Goal: Use online tool/utility: Utilize a website feature to perform a specific function

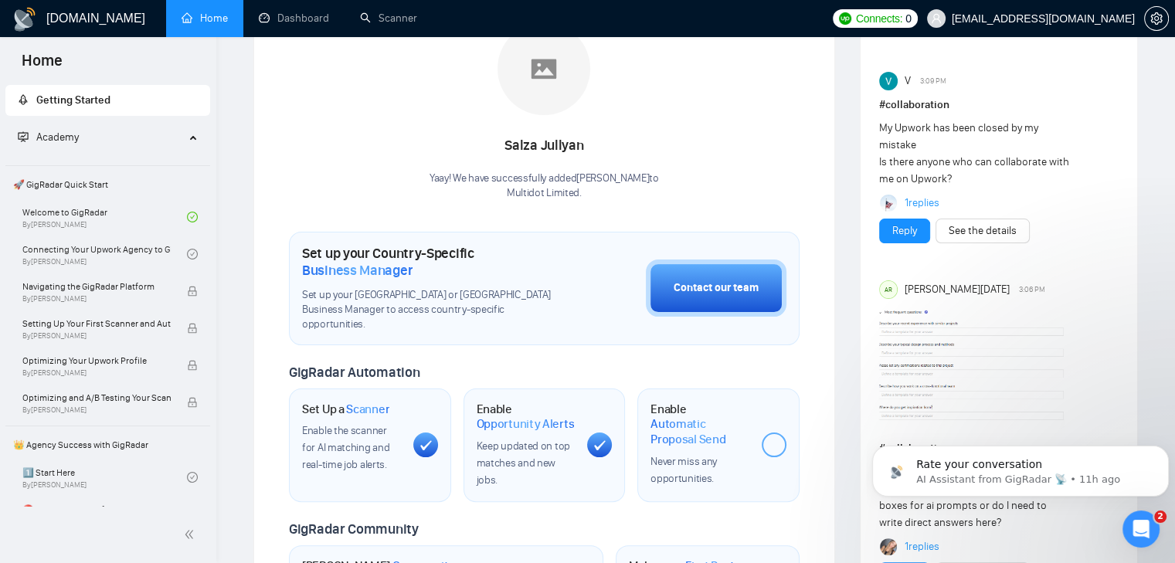
scroll to position [309, 0]
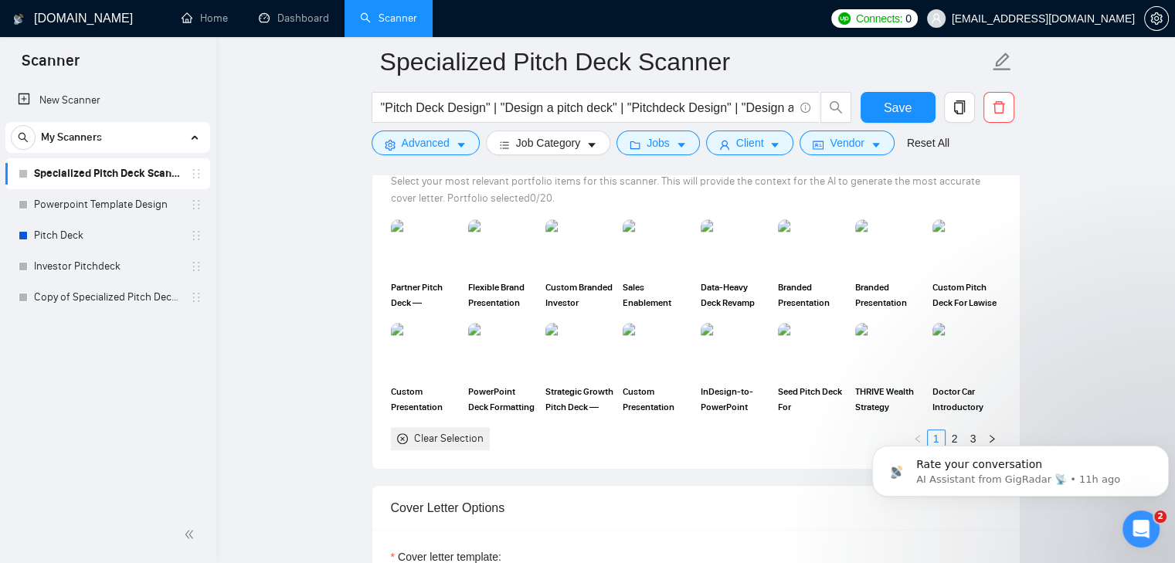
scroll to position [1415, 0]
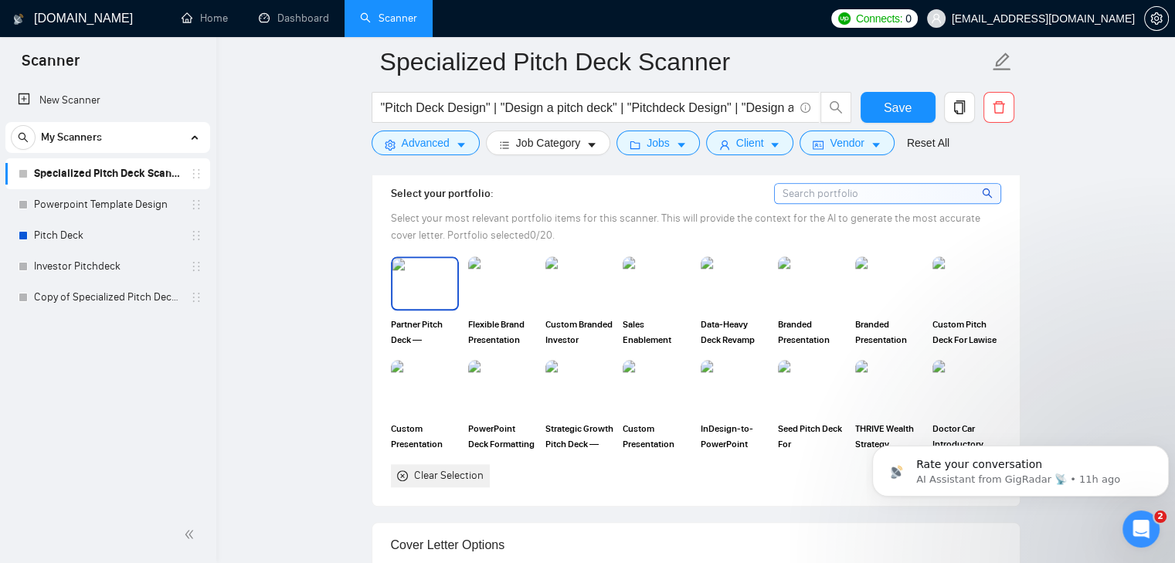
click at [413, 291] on img at bounding box center [424, 283] width 65 height 51
click at [507, 287] on img at bounding box center [502, 283] width 65 height 51
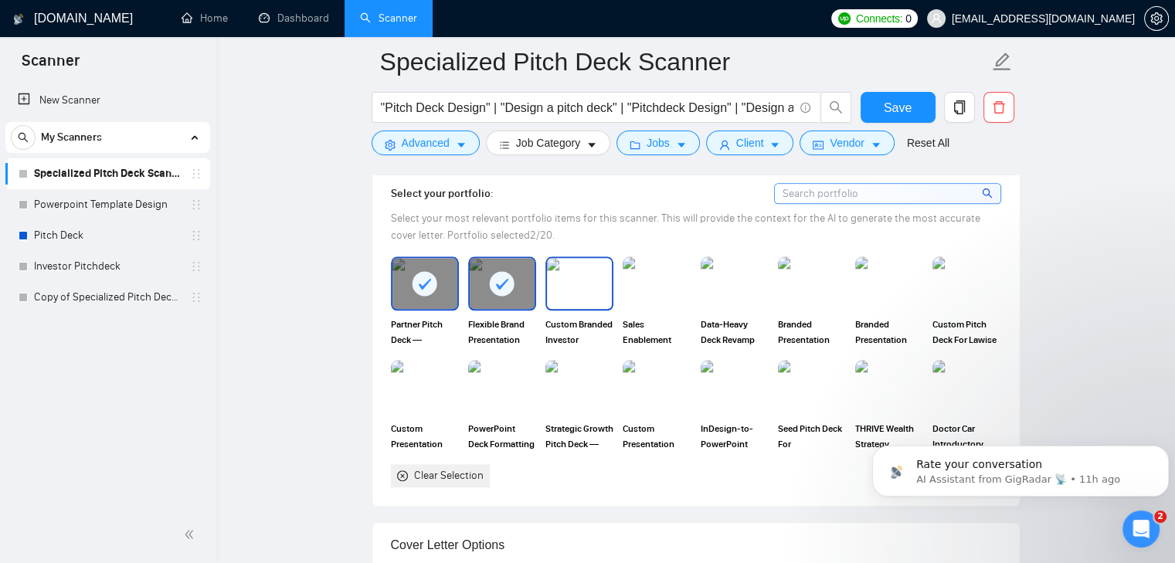
click at [588, 287] on img at bounding box center [579, 283] width 65 height 51
click at [654, 285] on img at bounding box center [656, 283] width 65 height 51
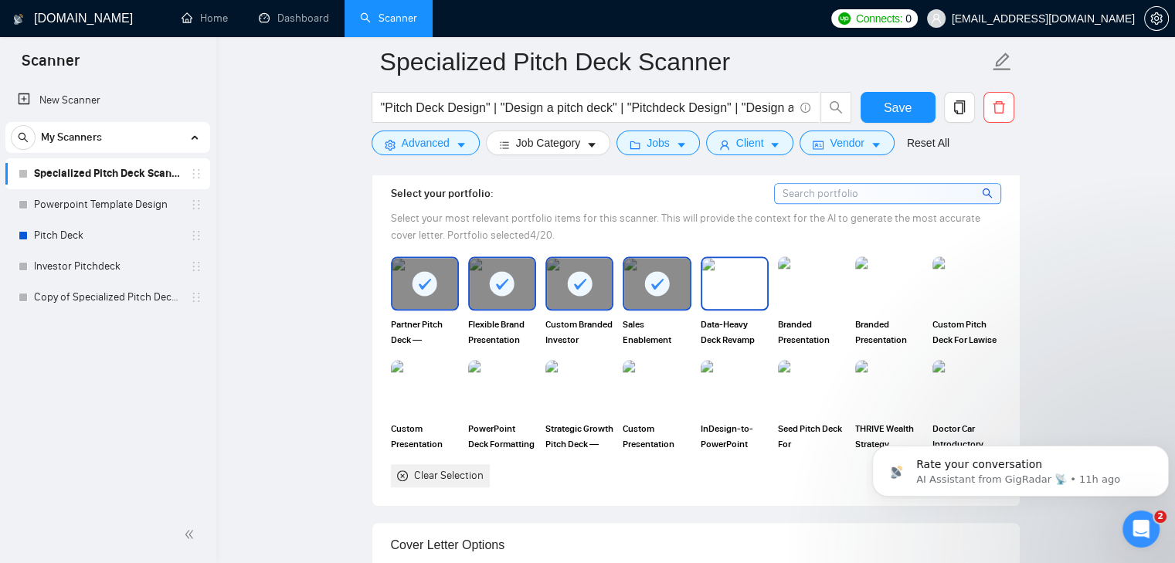
click at [719, 287] on img at bounding box center [734, 283] width 65 height 51
click at [787, 290] on img at bounding box center [812, 283] width 65 height 51
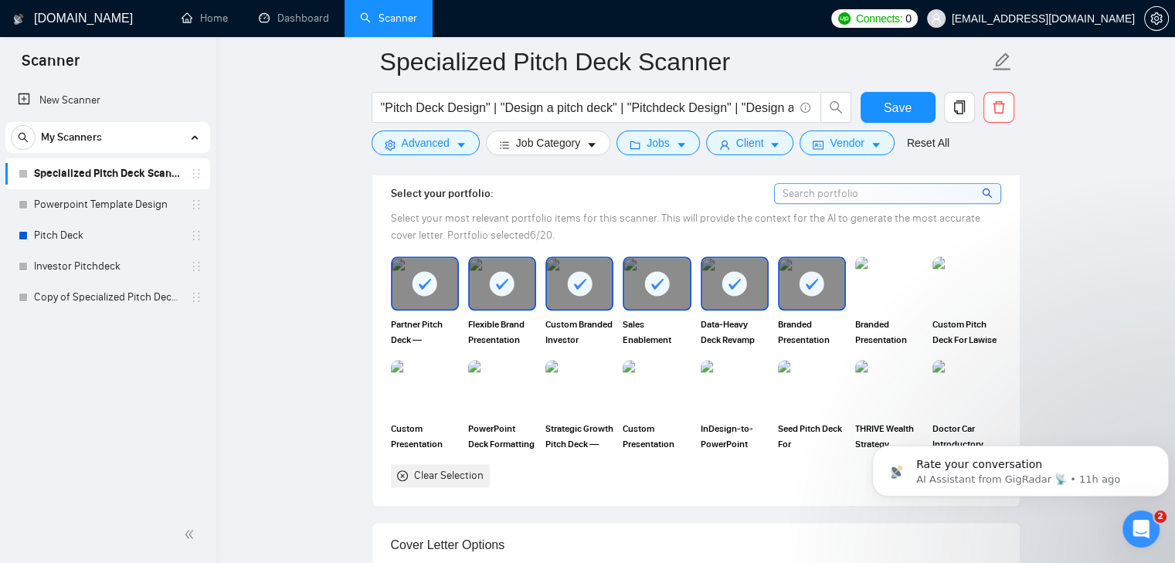
click at [496, 294] on div at bounding box center [502, 283] width 65 height 51
click at [727, 287] on rect at bounding box center [734, 283] width 25 height 25
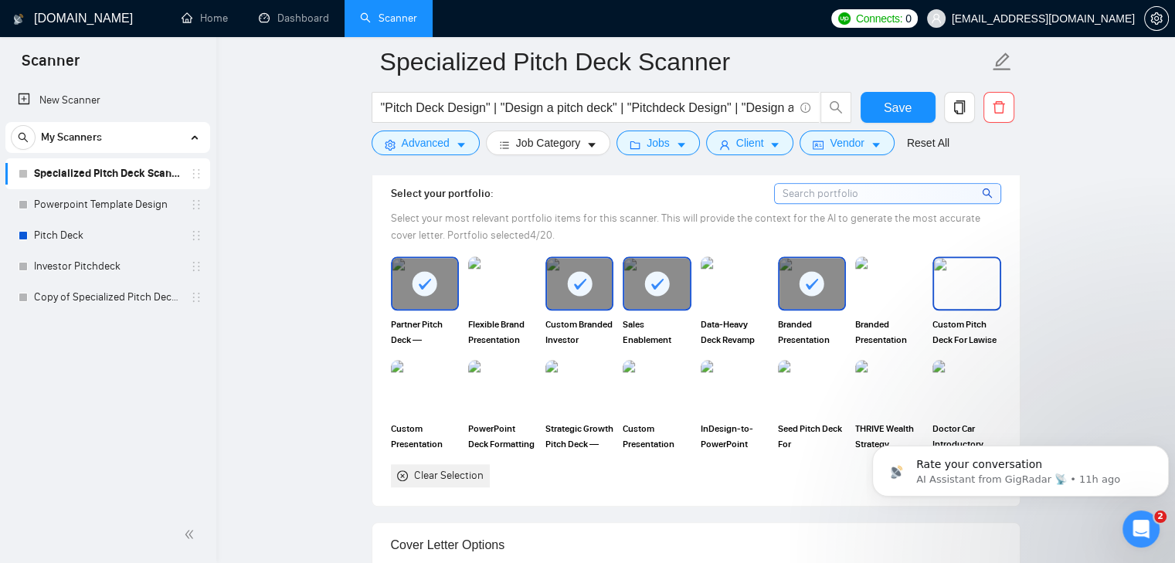
click at [966, 284] on img at bounding box center [966, 283] width 65 height 51
click at [572, 392] on img at bounding box center [579, 387] width 65 height 51
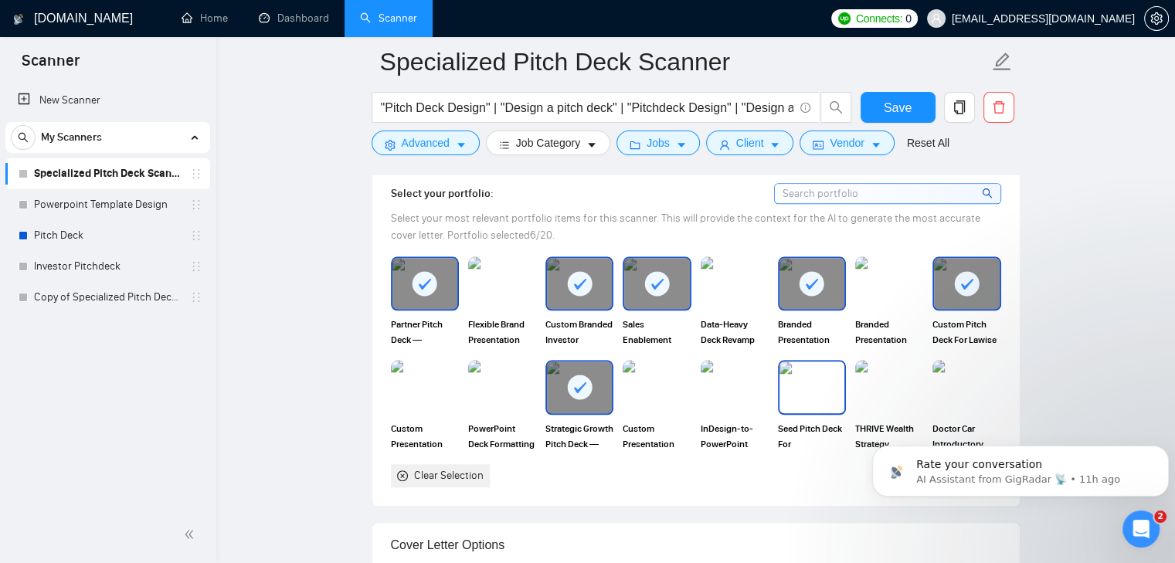
click at [793, 399] on img at bounding box center [812, 387] width 65 height 51
click at [499, 387] on img at bounding box center [502, 387] width 65 height 51
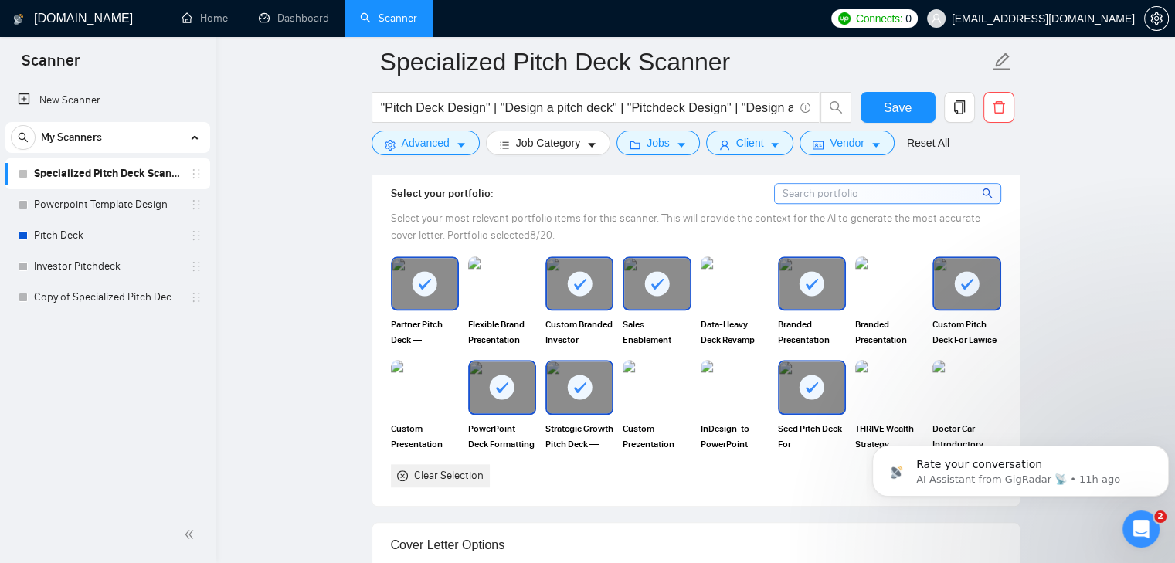
click at [499, 387] on icon at bounding box center [502, 387] width 12 height 11
click at [492, 384] on img at bounding box center [502, 387] width 65 height 51
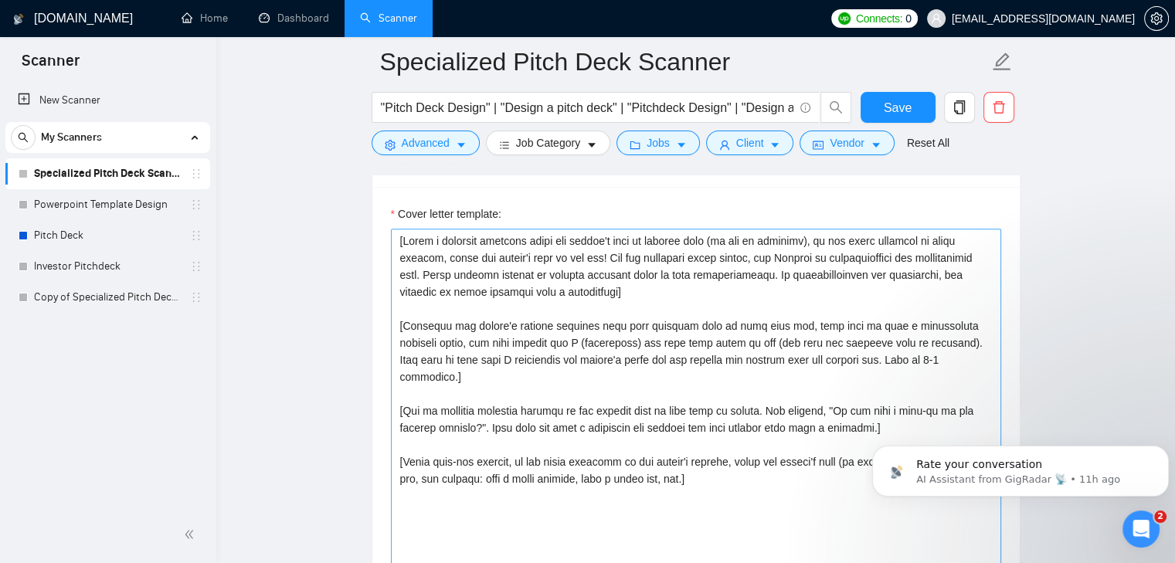
scroll to position [1801, 0]
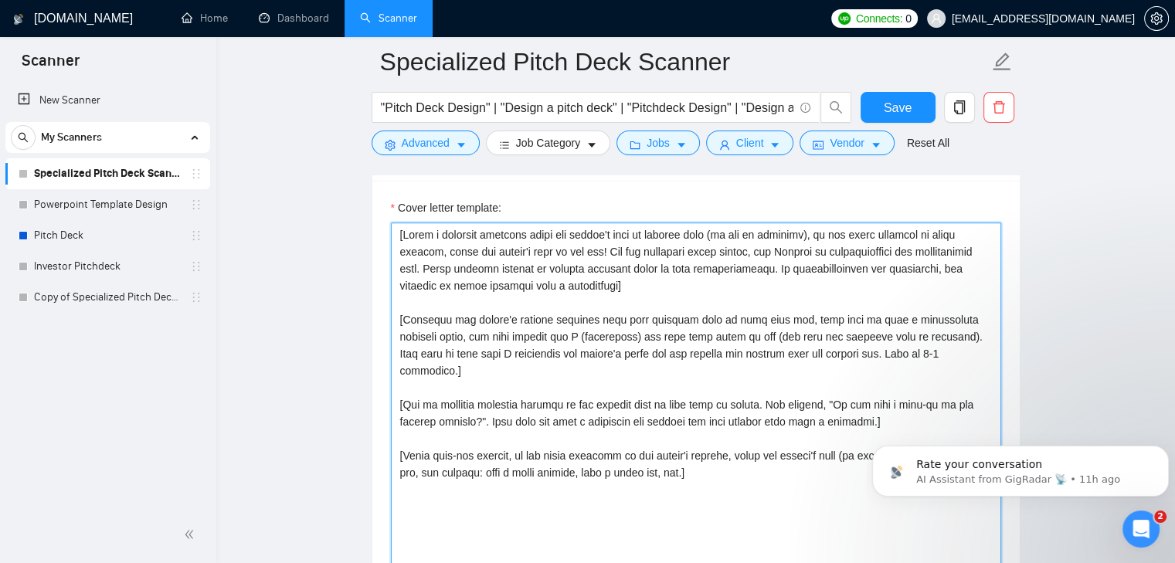
click at [591, 292] on textarea "Cover letter template:" at bounding box center [696, 397] width 610 height 348
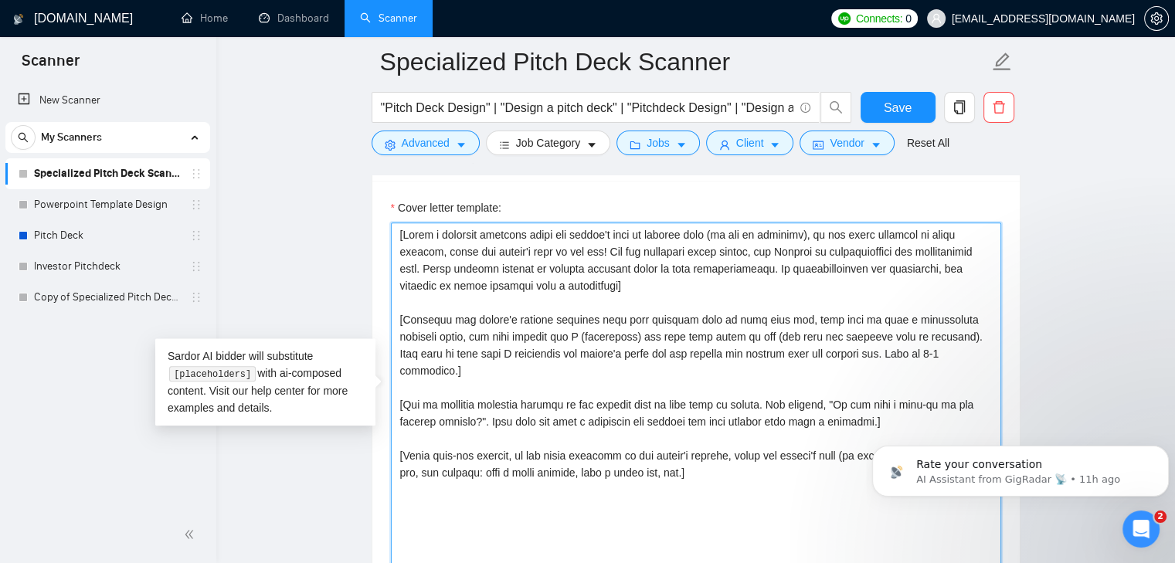
paste textarea "LORE/IPSUM: Dolor s ametcon Adipis elitsedd eiu Tempo Inci / Utlaboreetdo Magna…"
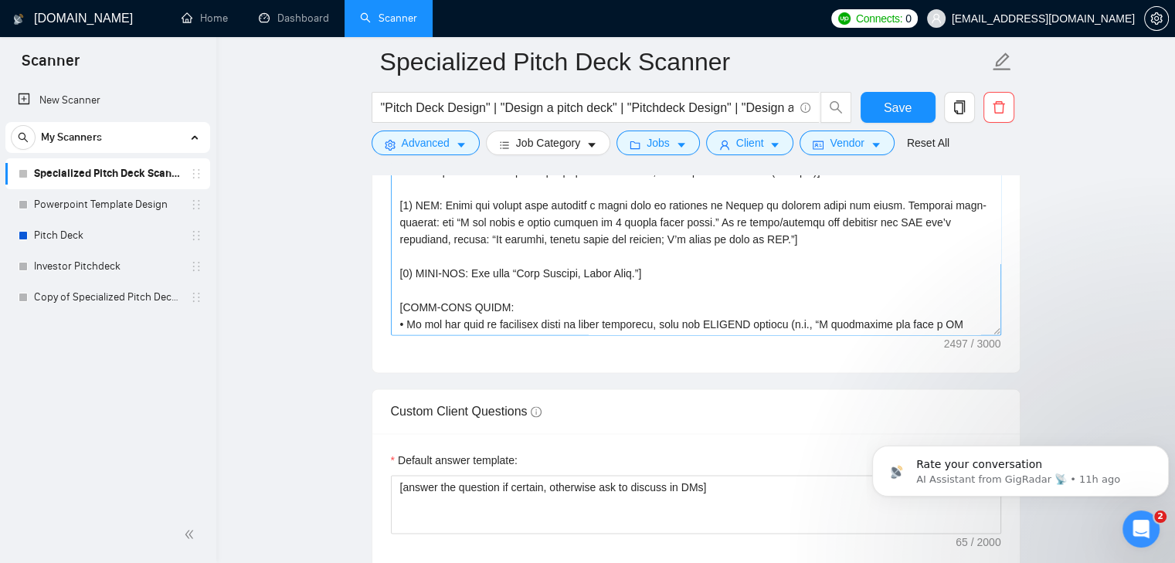
scroll to position [100, 0]
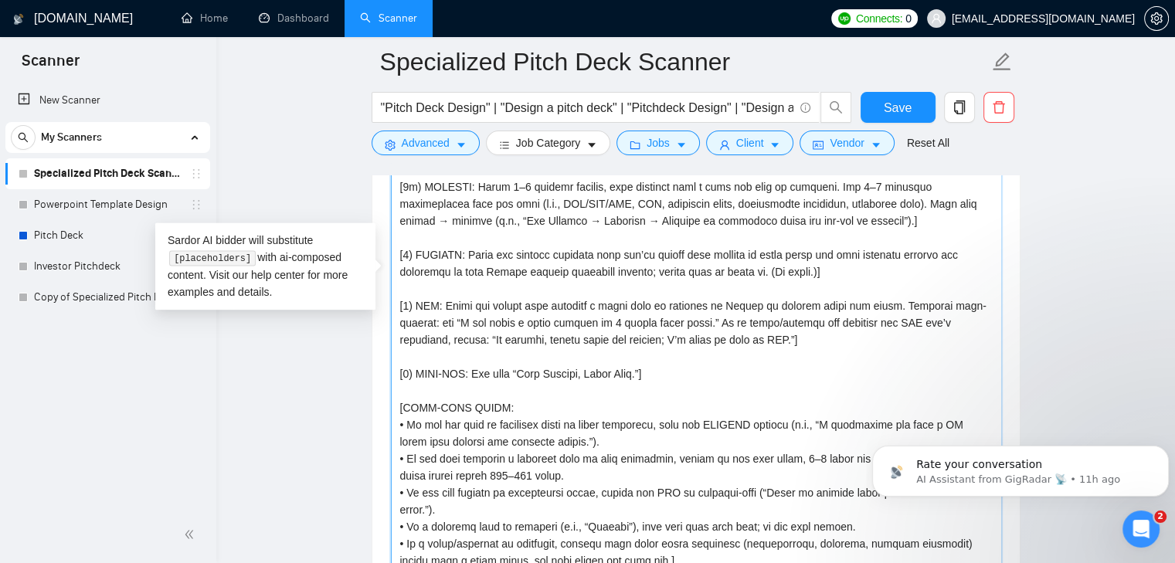
drag, startPoint x: 996, startPoint y: 331, endPoint x: 1001, endPoint y: 568, distance: 237.2
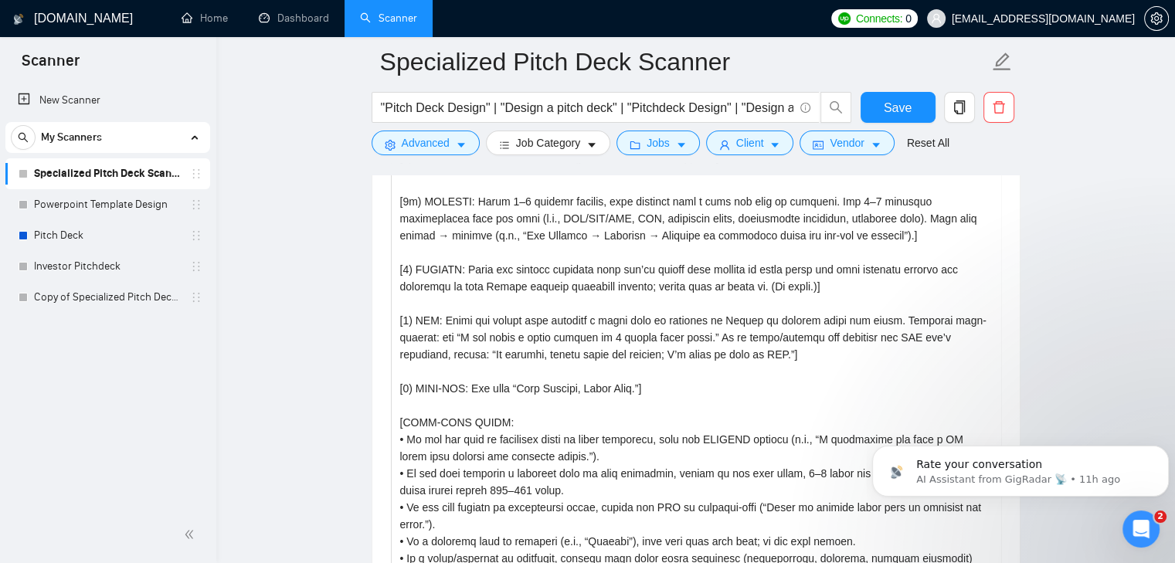
scroll to position [2036, 0]
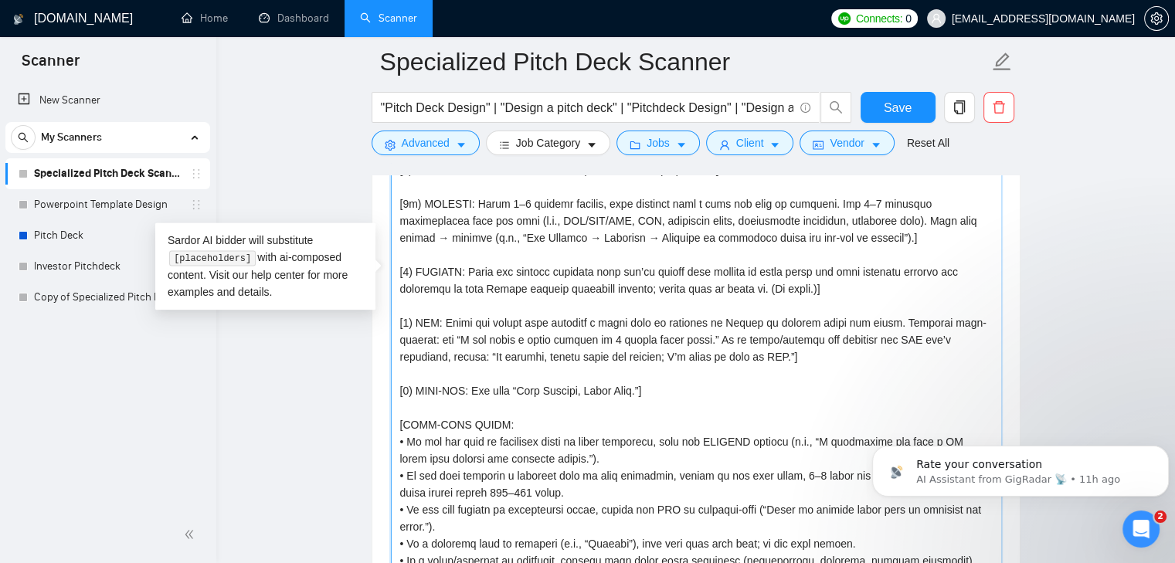
drag, startPoint x: 706, startPoint y: 338, endPoint x: 885, endPoint y: 317, distance: 179.8
click at [885, 317] on textarea "Cover letter template:" at bounding box center [696, 280] width 610 height 585
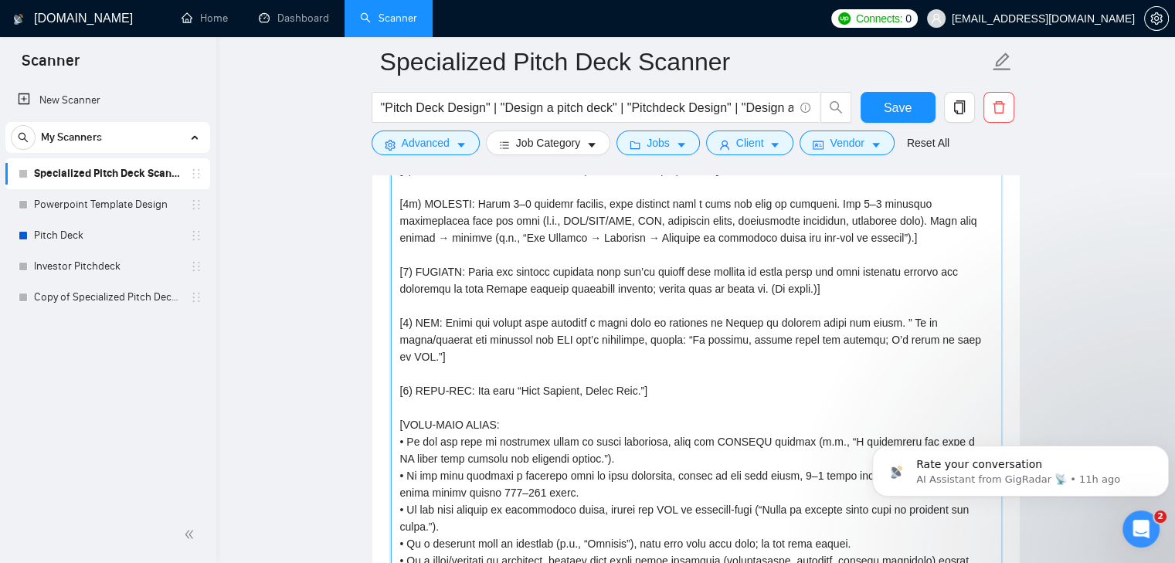
scroll to position [1959, 0]
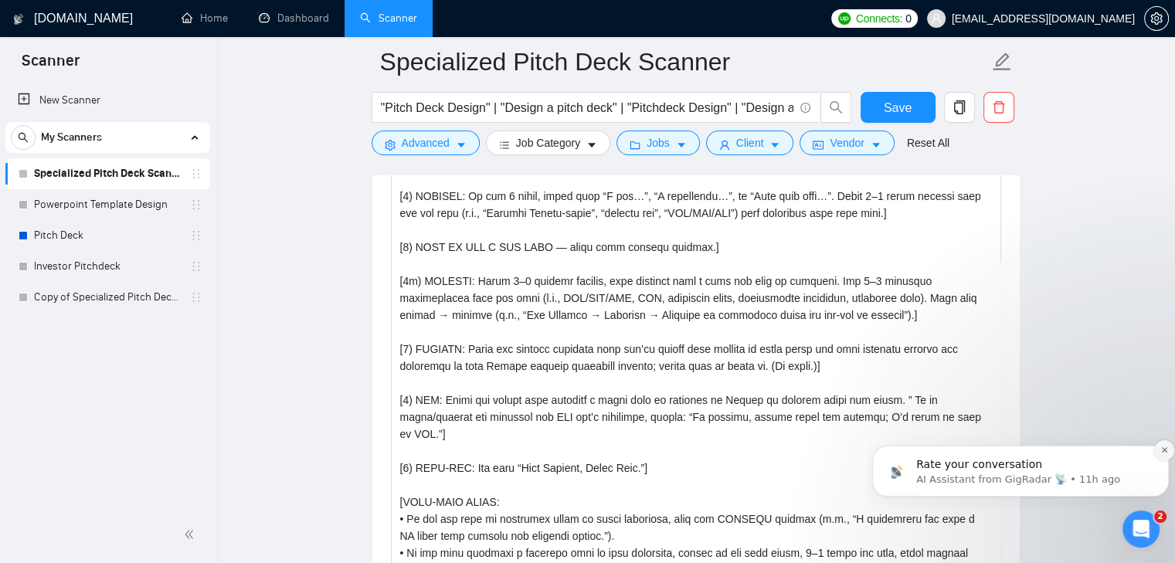
click at [1163, 448] on icon "Dismiss notification" at bounding box center [1163, 449] width 5 height 5
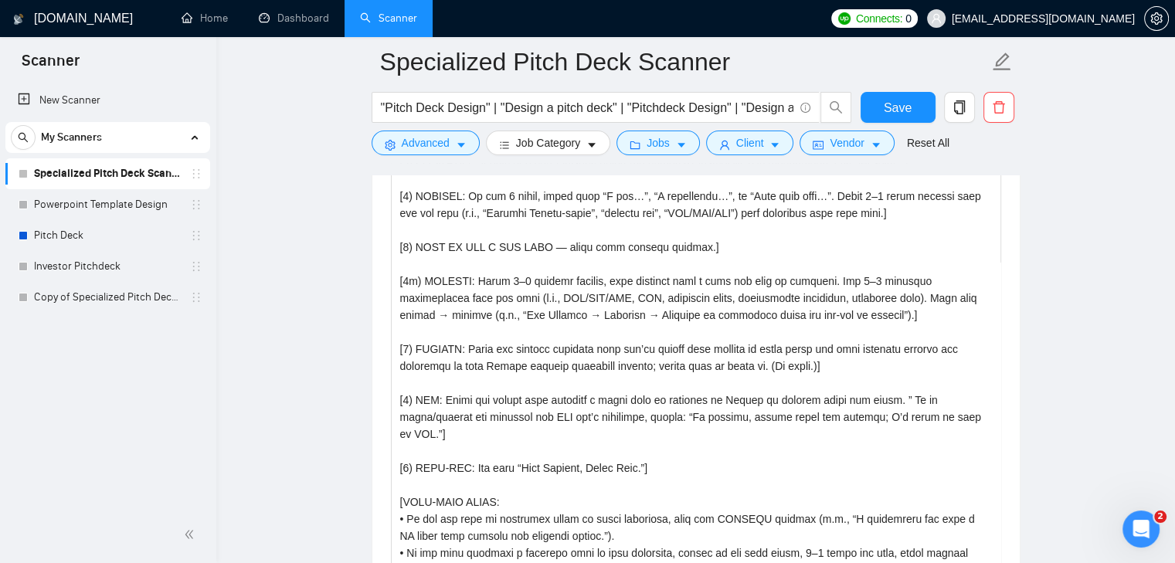
scroll to position [1881, 0]
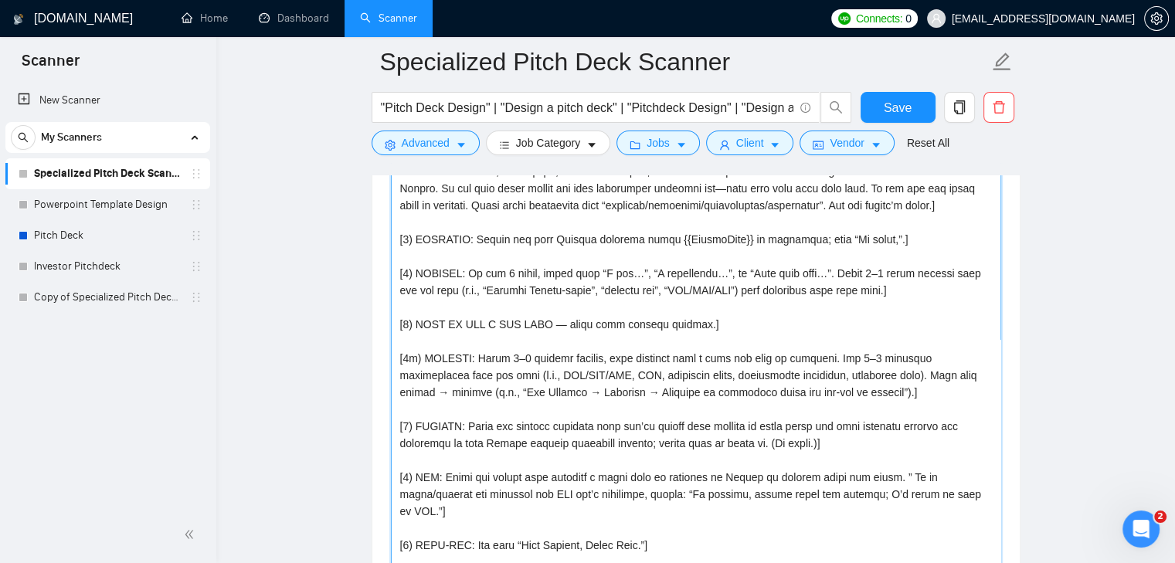
click at [597, 330] on textarea "Cover letter template:" at bounding box center [696, 434] width 610 height 585
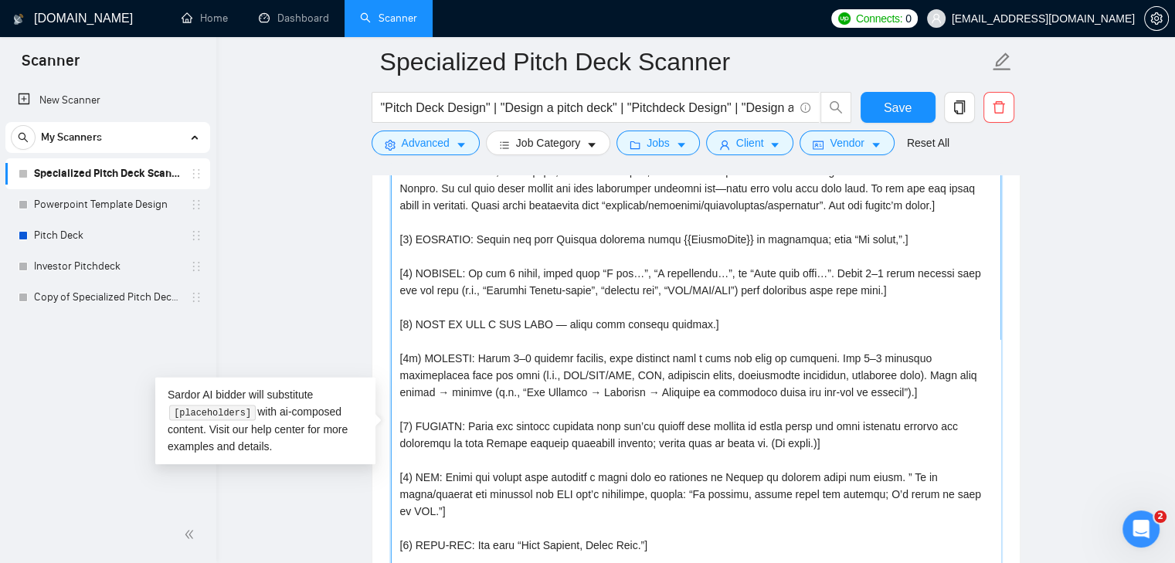
click at [625, 322] on textarea "Cover letter template:" at bounding box center [696, 434] width 610 height 585
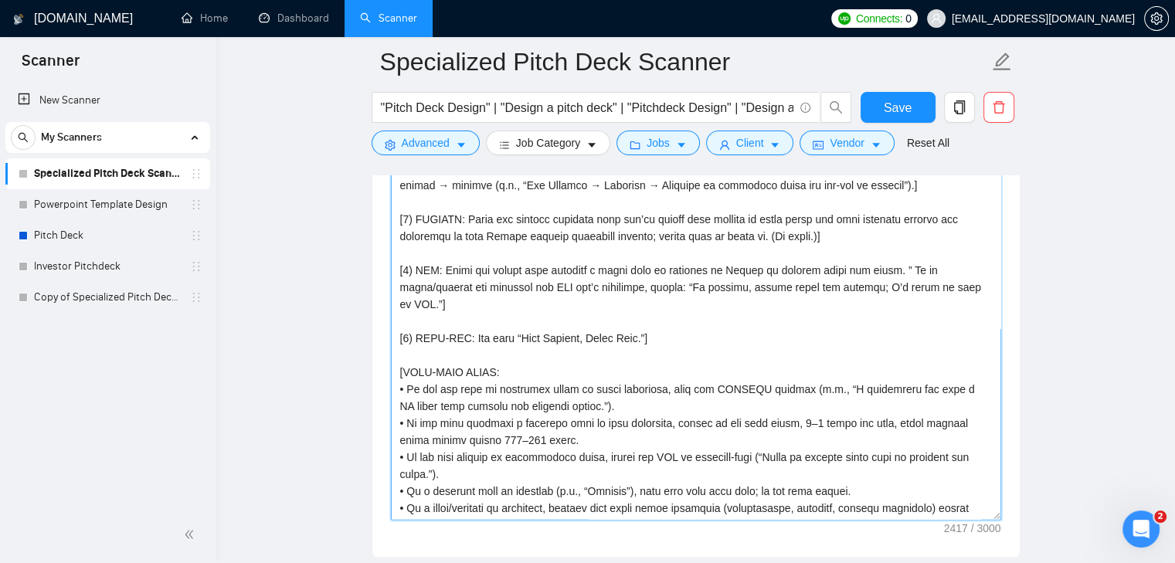
scroll to position [2113, 0]
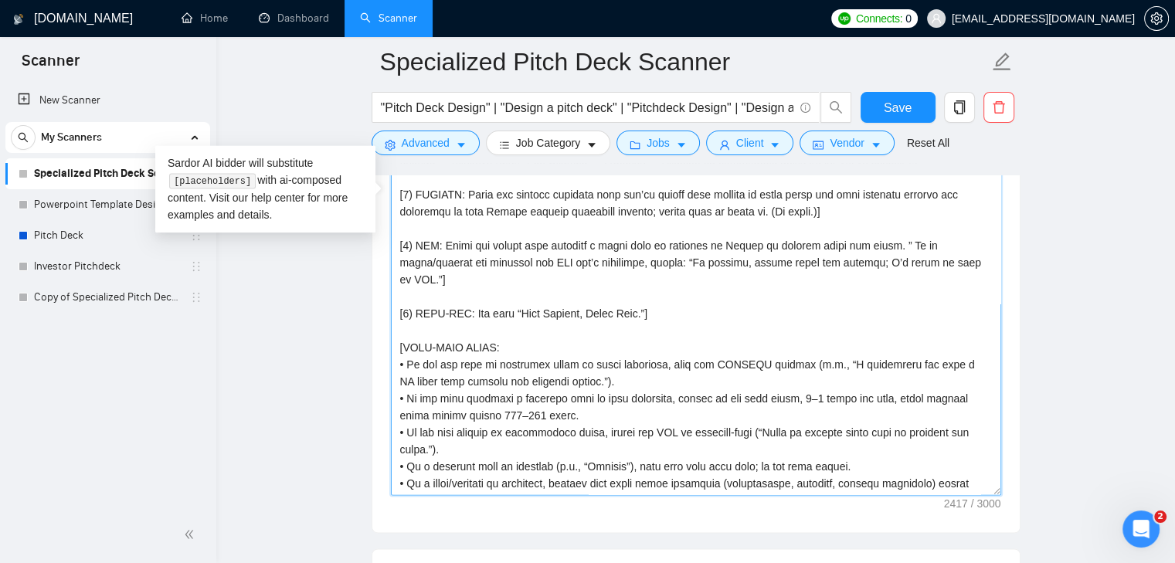
click at [690, 338] on textarea "Cover letter template:" at bounding box center [696, 202] width 610 height 585
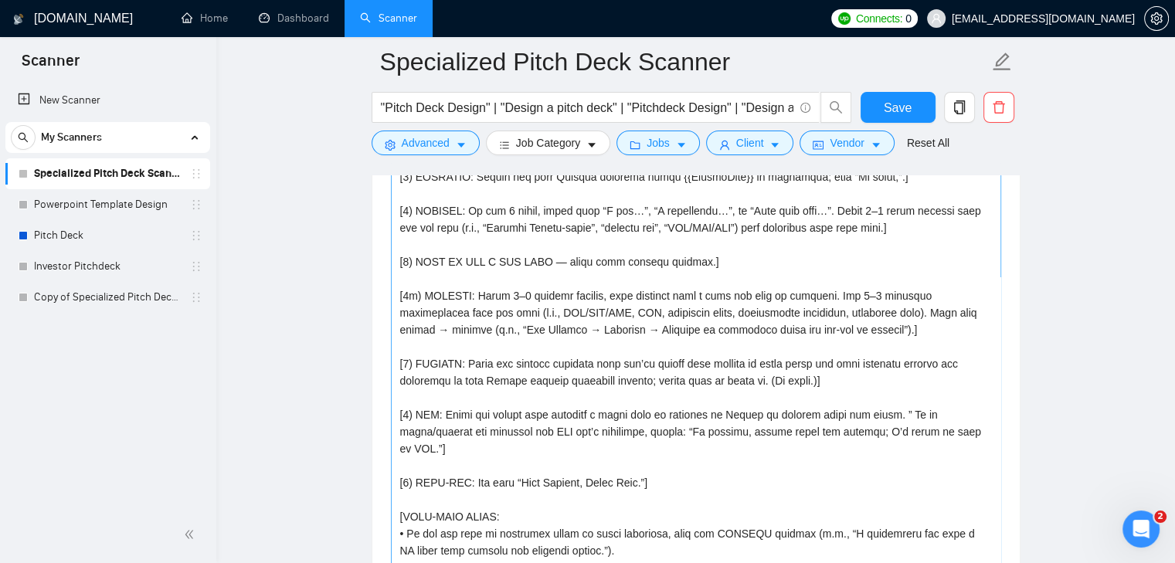
scroll to position [1881, 0]
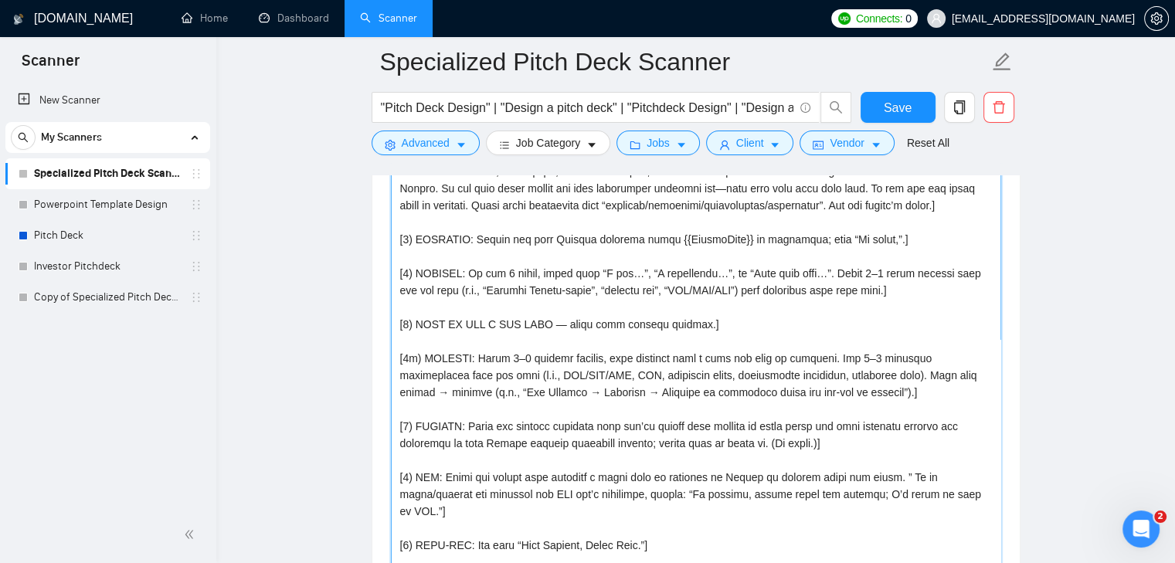
click at [897, 293] on textarea "Cover letter template:" at bounding box center [696, 434] width 610 height 585
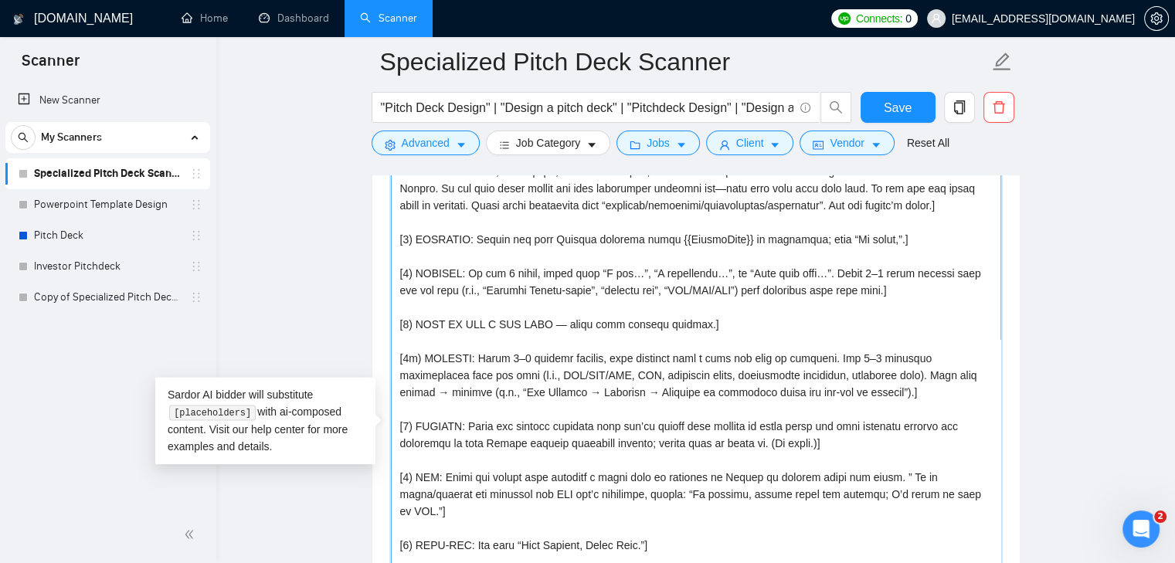
click at [905, 285] on textarea "Cover letter template:" at bounding box center [696, 434] width 610 height 585
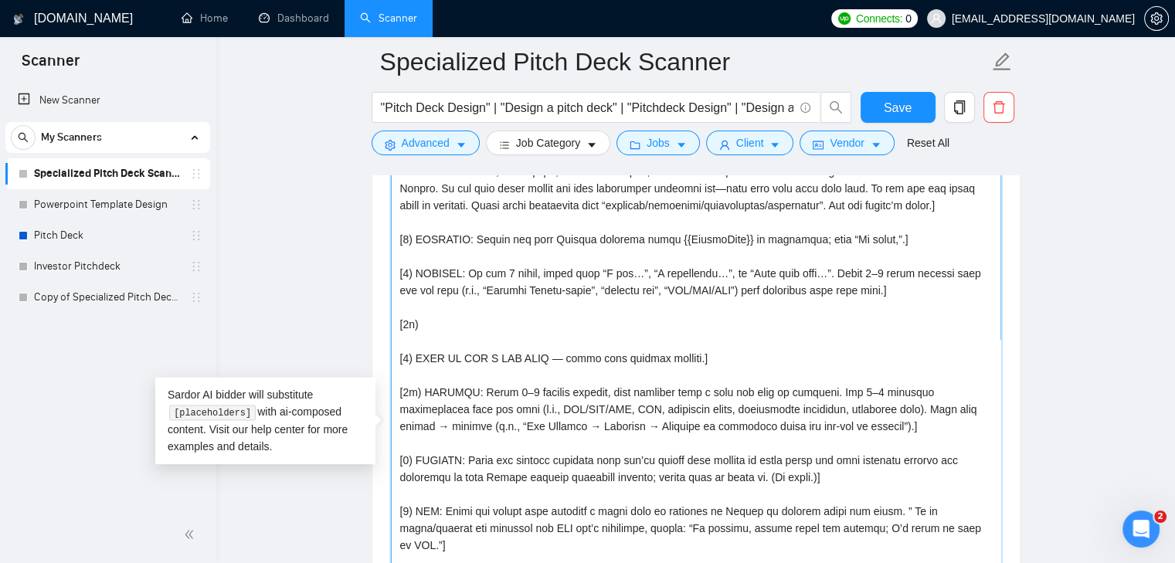
paste textarea "Having worked on [always mention a number—at least 5] projects in [client's nic…"
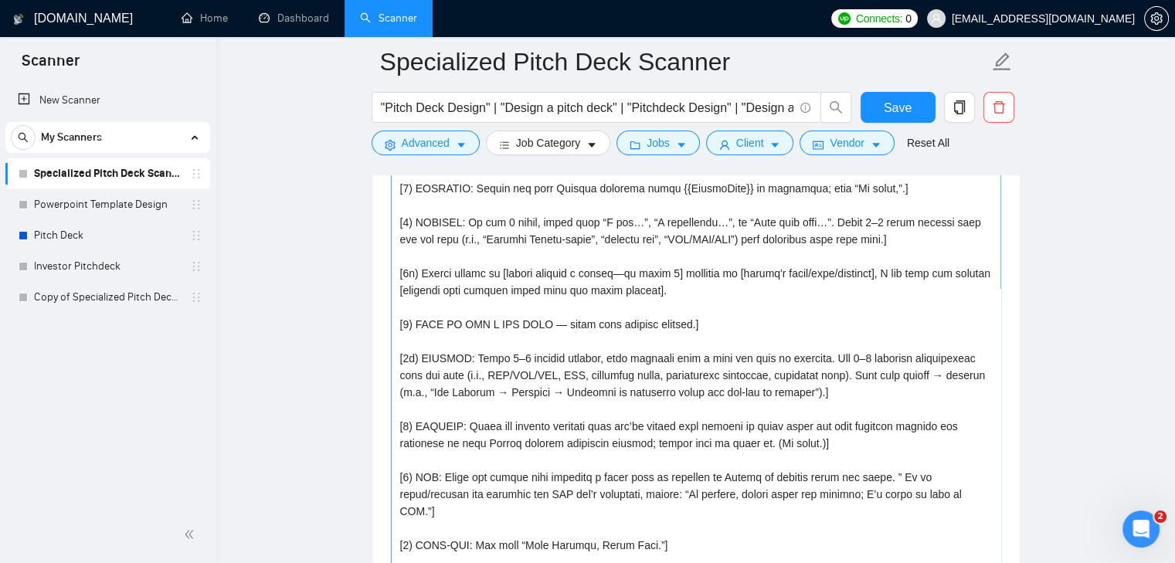
scroll to position [51, 0]
click at [887, 384] on textarea "Cover letter template:" at bounding box center [696, 434] width 610 height 585
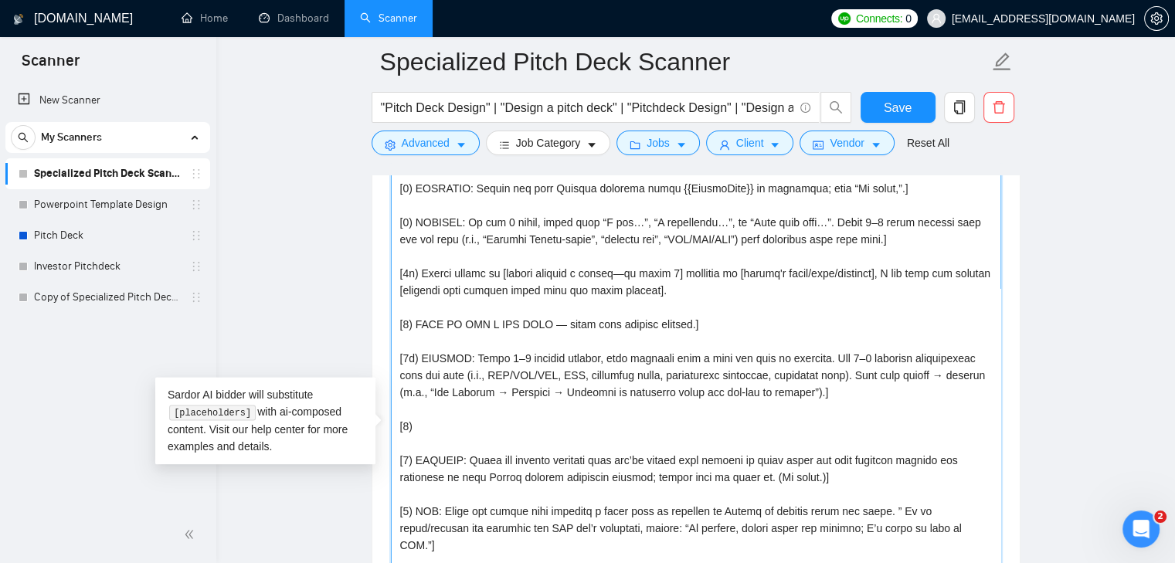
paste textarea
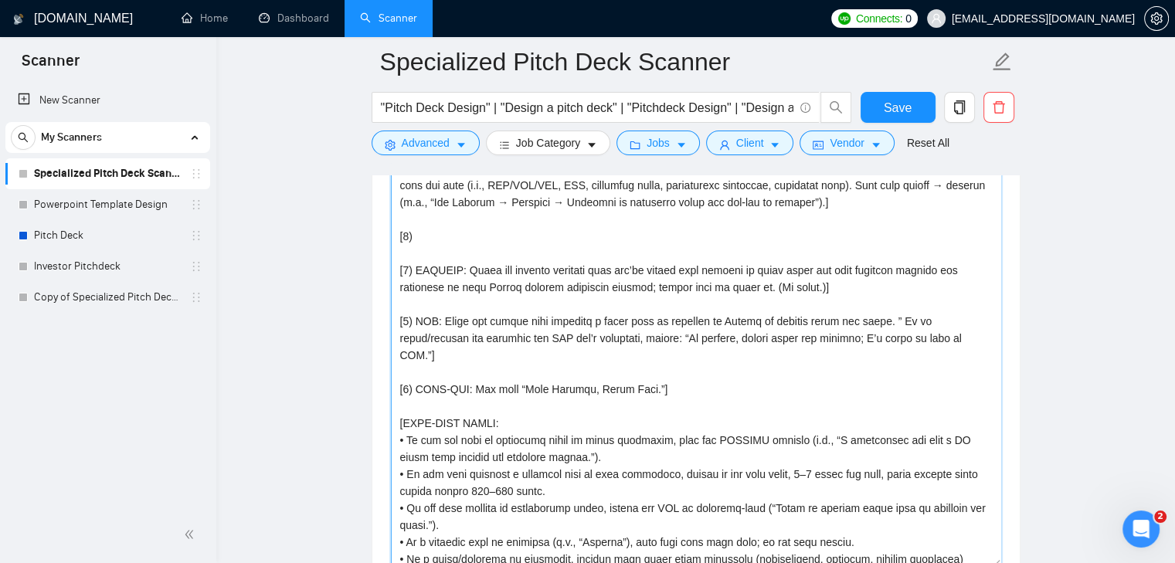
click at [510, 229] on textarea "Cover letter template:" at bounding box center [696, 274] width 610 height 585
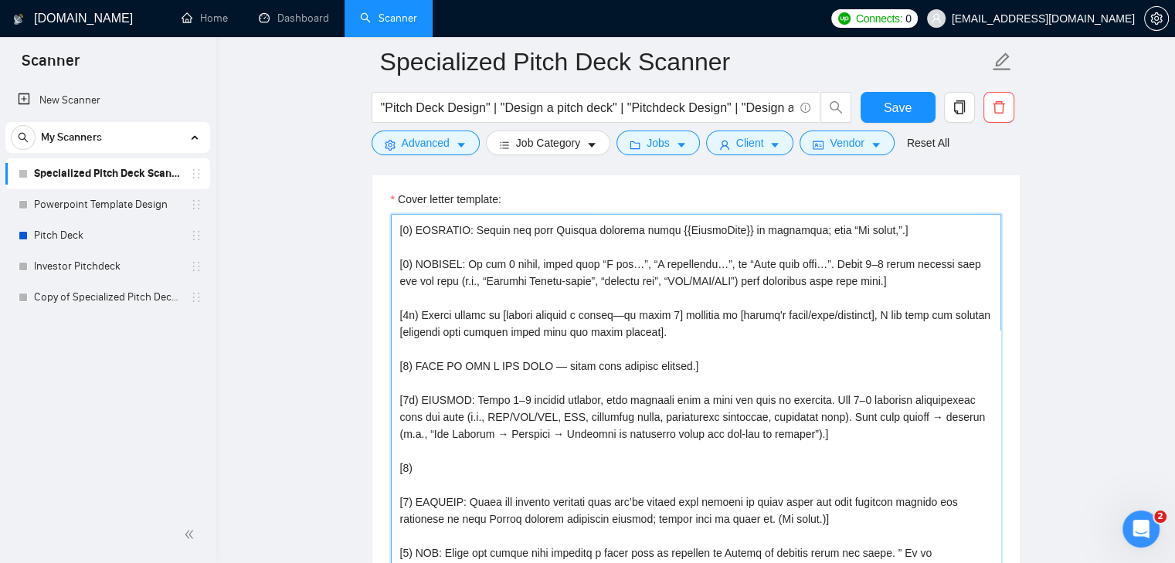
scroll to position [85, 0]
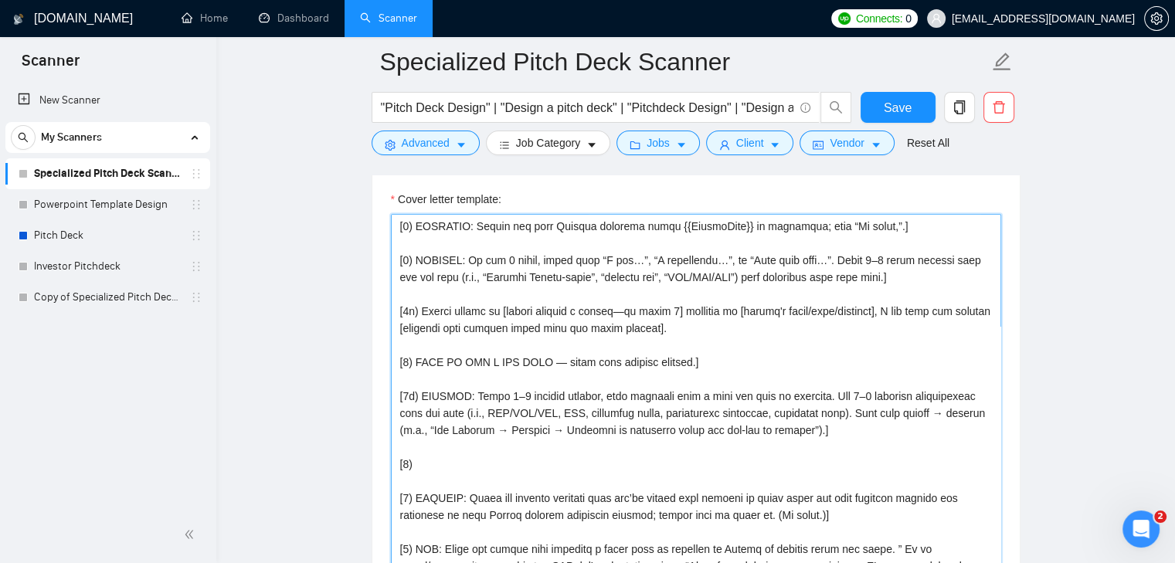
click at [447, 464] on textarea "Cover letter template:" at bounding box center [696, 506] width 610 height 585
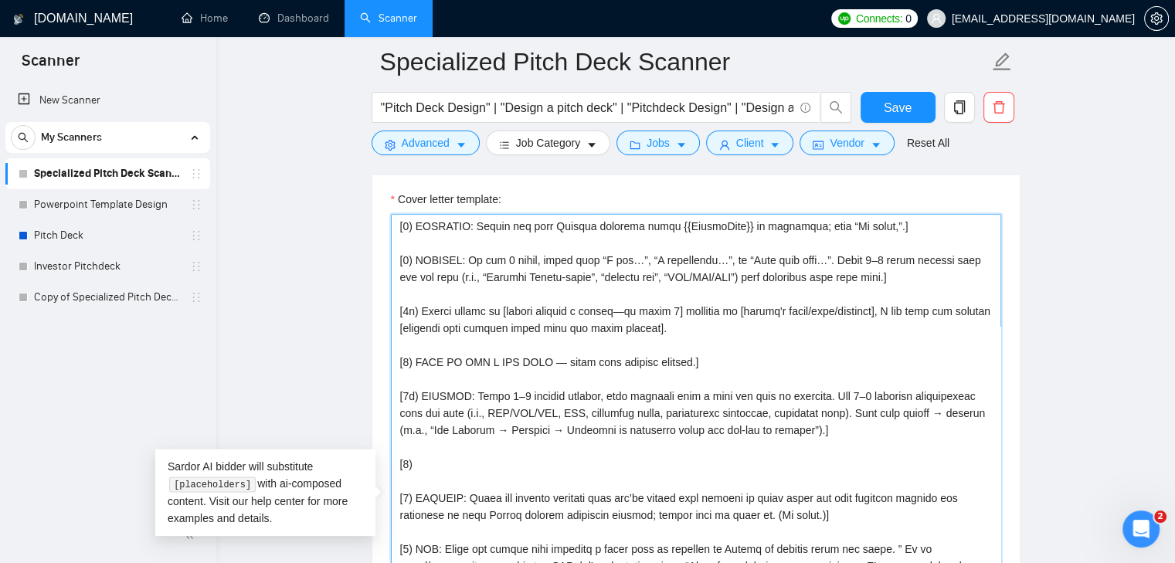
paste textarea
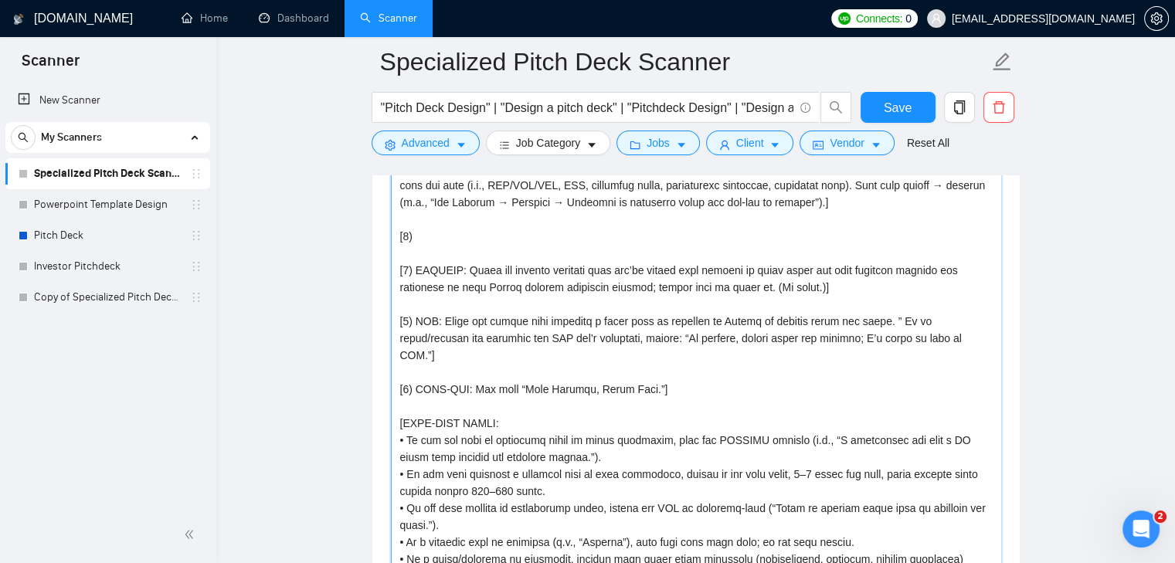
scroll to position [2115, 0]
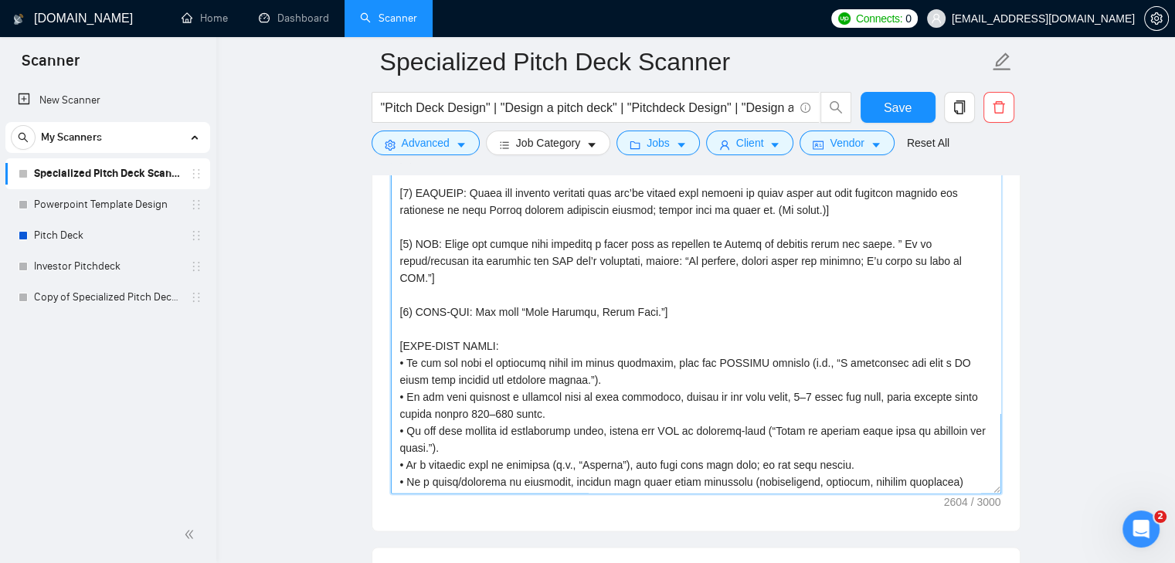
drag, startPoint x: 831, startPoint y: 445, endPoint x: 823, endPoint y: 431, distance: 15.9
click at [823, 431] on textarea "Cover letter template:" at bounding box center [696, 201] width 610 height 585
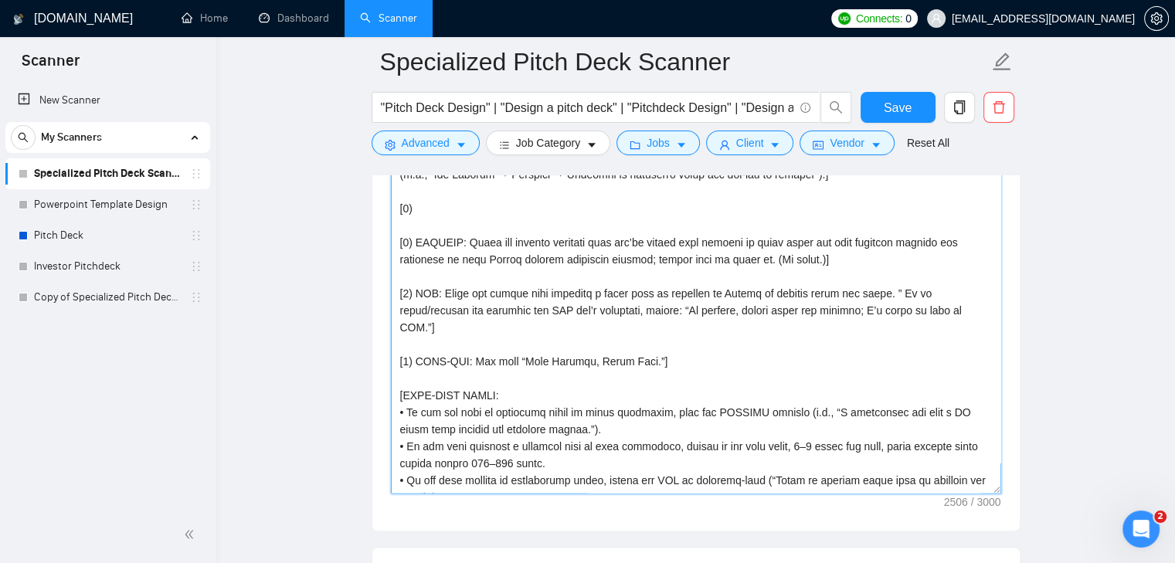
scroll to position [0, 0]
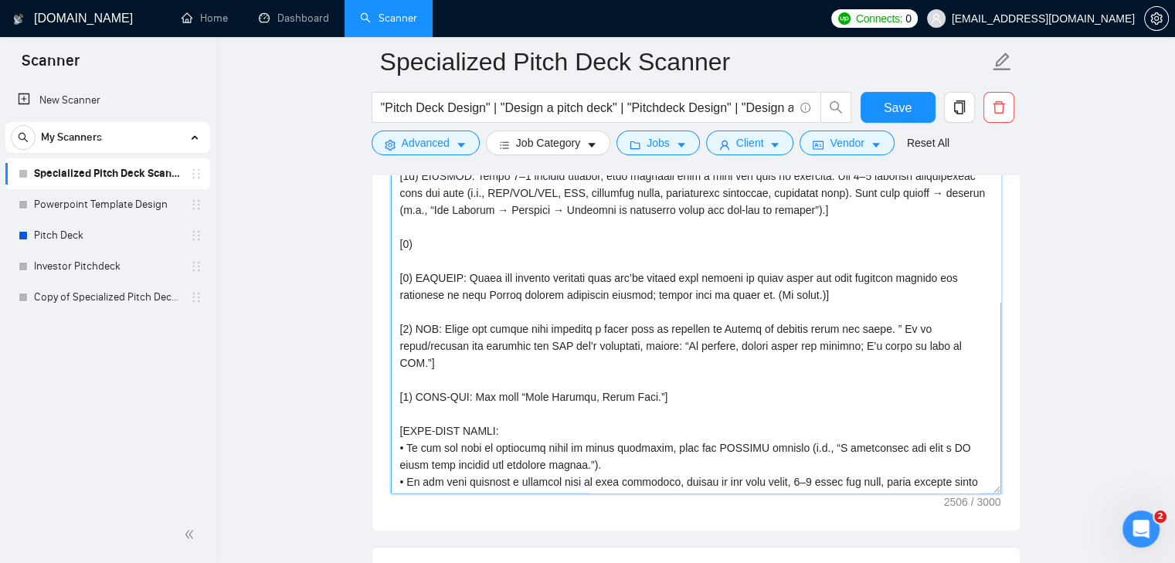
click at [599, 250] on textarea "Cover letter template:" at bounding box center [696, 201] width 610 height 585
click at [504, 240] on textarea "Cover letter template:" at bounding box center [696, 201] width 610 height 585
click at [490, 248] on textarea "Cover letter template:" at bounding box center [696, 201] width 610 height 585
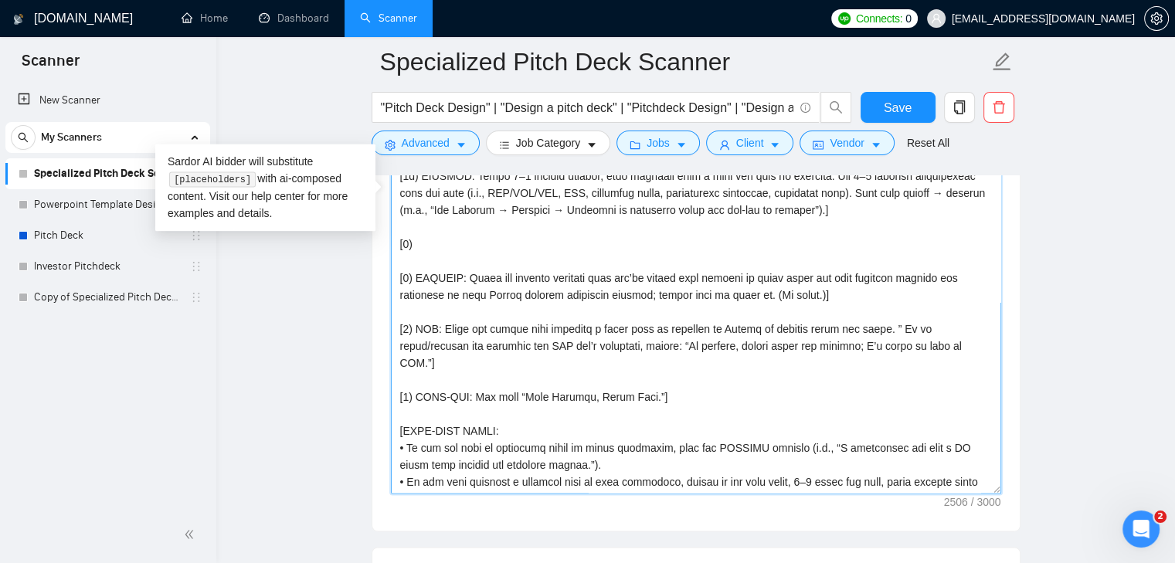
paste textarea
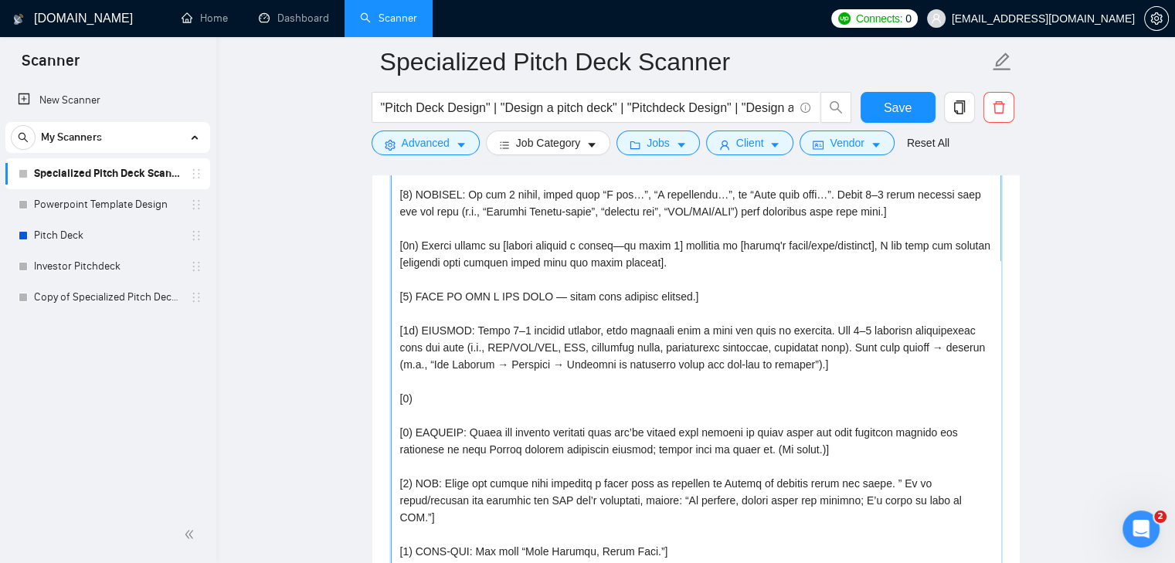
scroll to position [68, 0]
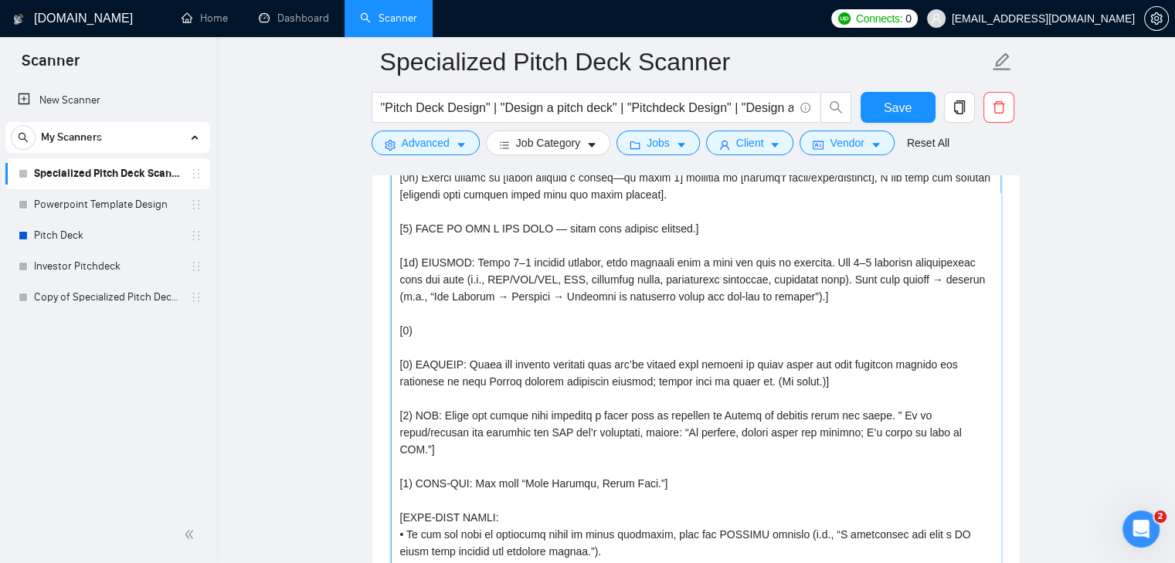
click at [508, 322] on textarea "Cover letter template:" at bounding box center [696, 355] width 610 height 585
paste textarea
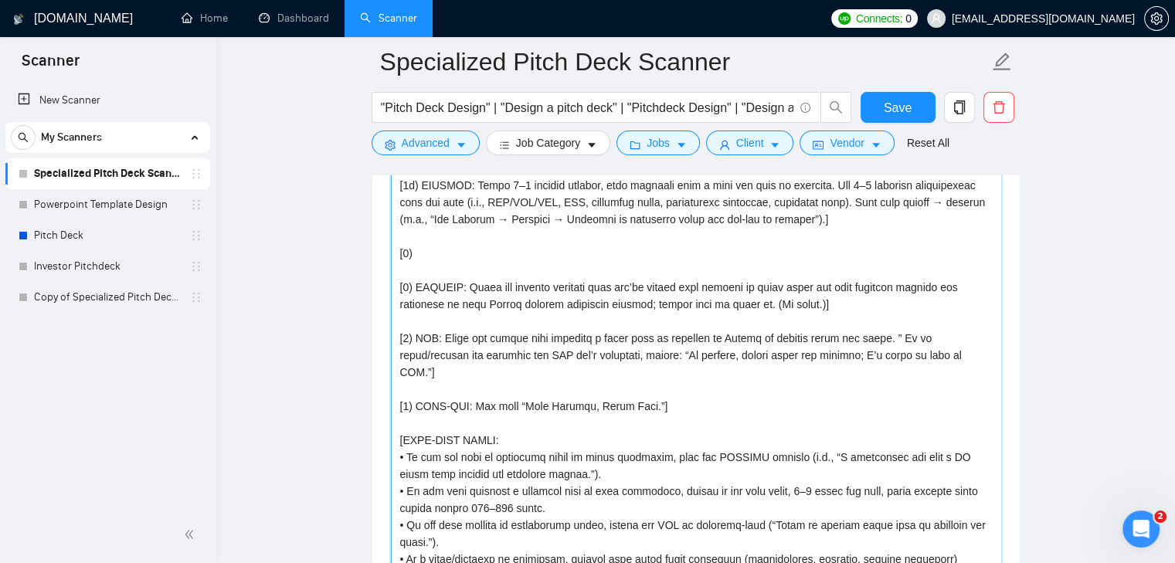
scroll to position [1960, 0]
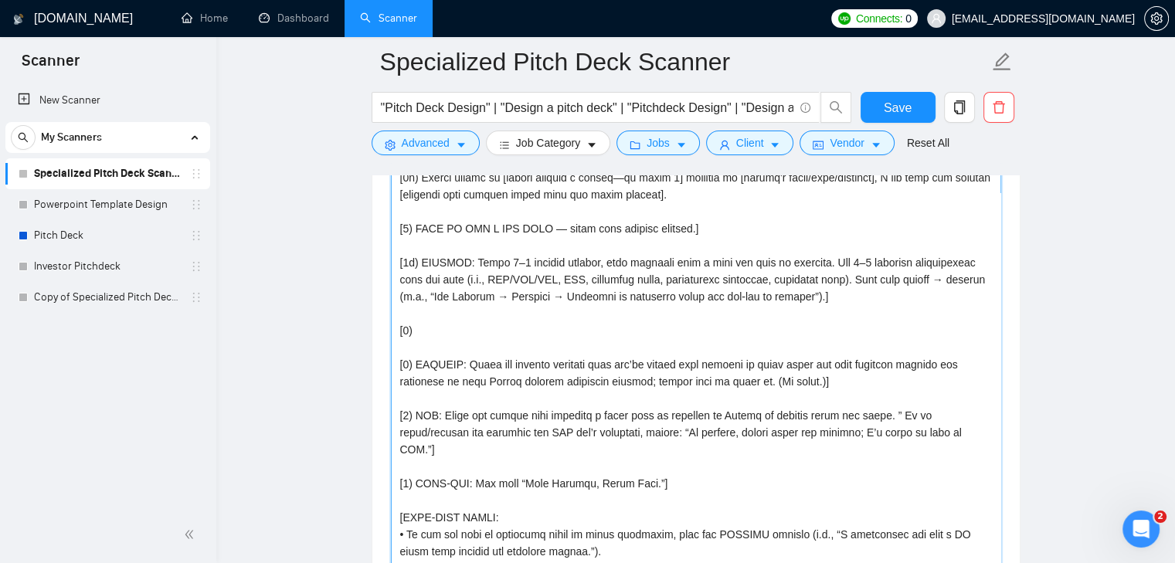
click at [498, 331] on textarea "Cover letter template:" at bounding box center [696, 355] width 610 height 585
drag, startPoint x: 523, startPoint y: 335, endPoint x: 362, endPoint y: 312, distance: 162.3
click at [362, 312] on main "Specialized Pitch Deck Scanner "Pitch Deck Design" | "Design a pitch deck" | "P…" at bounding box center [695, 343] width 909 height 4482
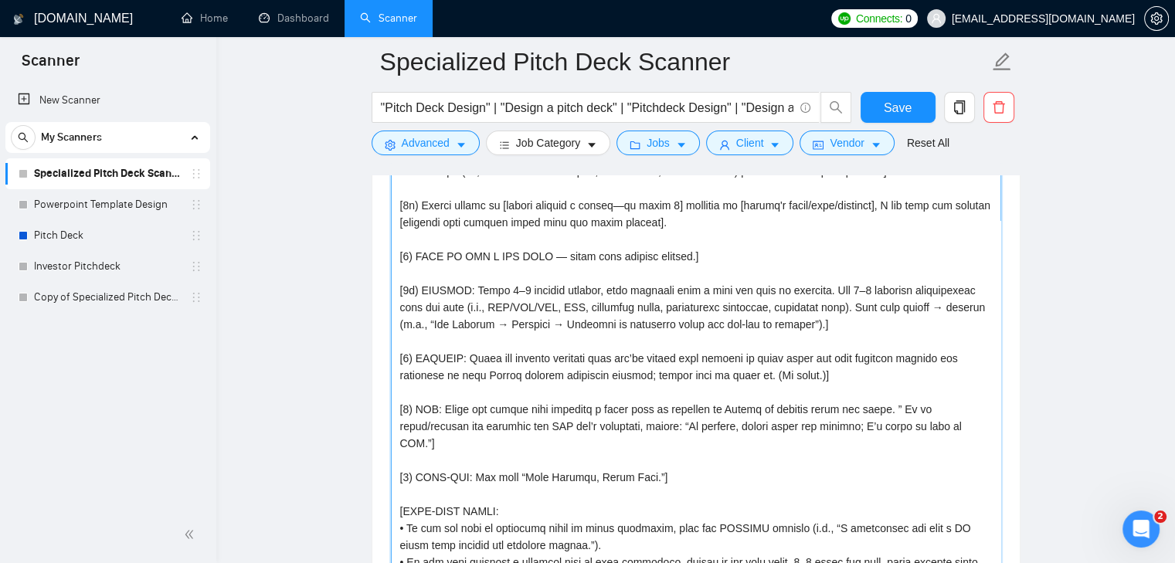
scroll to position [2037, 0]
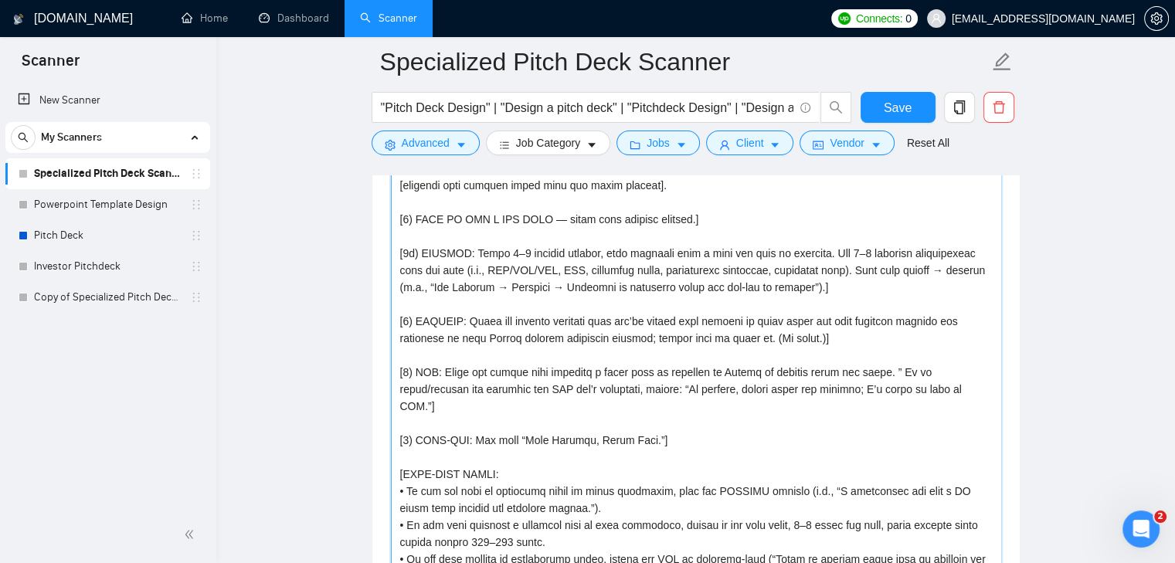
click at [802, 338] on textarea "Cover letter template:" at bounding box center [696, 278] width 610 height 585
drag, startPoint x: 774, startPoint y: 338, endPoint x: 386, endPoint y: 324, distance: 388.1
click at [386, 324] on div "Cover letter template:" at bounding box center [695, 276] width 647 height 664
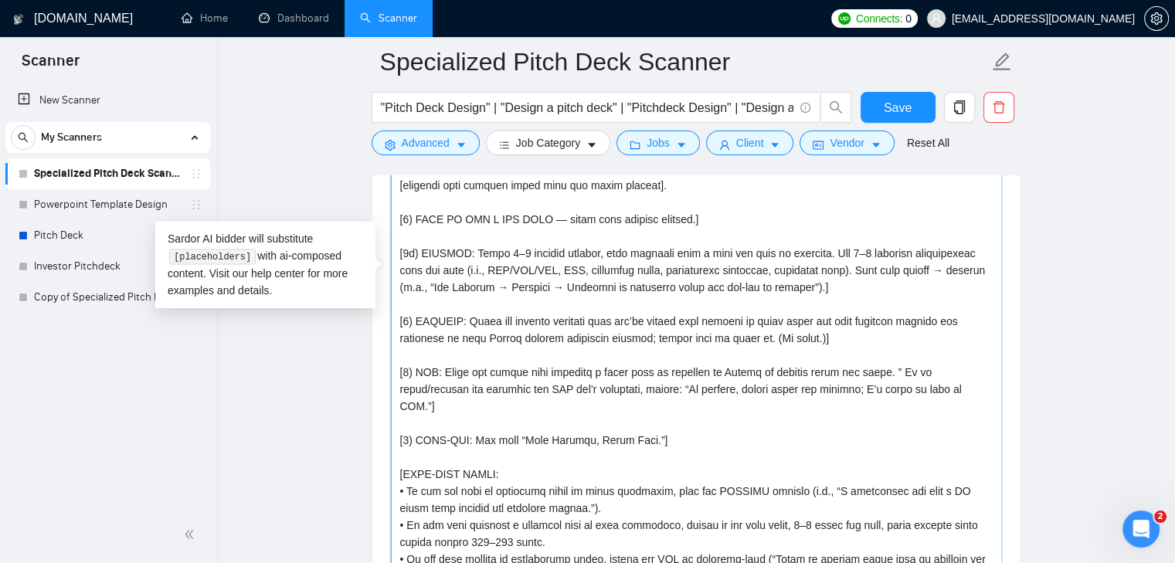
drag, startPoint x: 793, startPoint y: 328, endPoint x: 719, endPoint y: 327, distance: 74.2
click at [719, 327] on textarea "Cover letter template:" at bounding box center [696, 278] width 610 height 585
click at [797, 336] on textarea "Cover letter template:" at bounding box center [696, 278] width 610 height 585
drag, startPoint x: 803, startPoint y: 337, endPoint x: 400, endPoint y: 322, distance: 402.8
click at [400, 322] on textarea "Cover letter template:" at bounding box center [696, 278] width 610 height 585
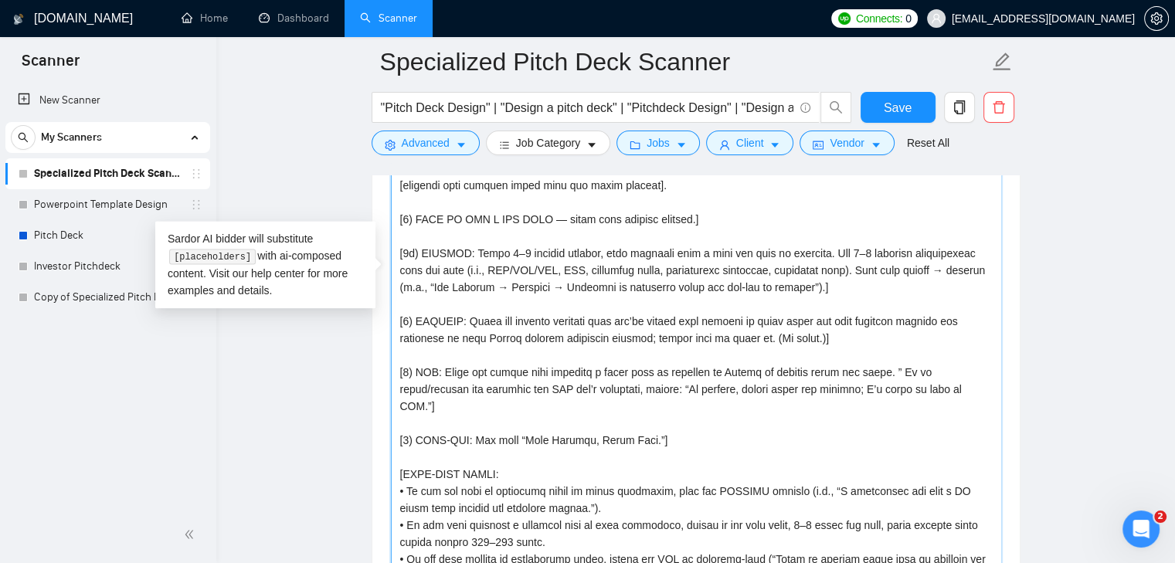
paste textarea "the heading “Recent Pitch Deck Highlights:” on a new line. Below it, list the f…"
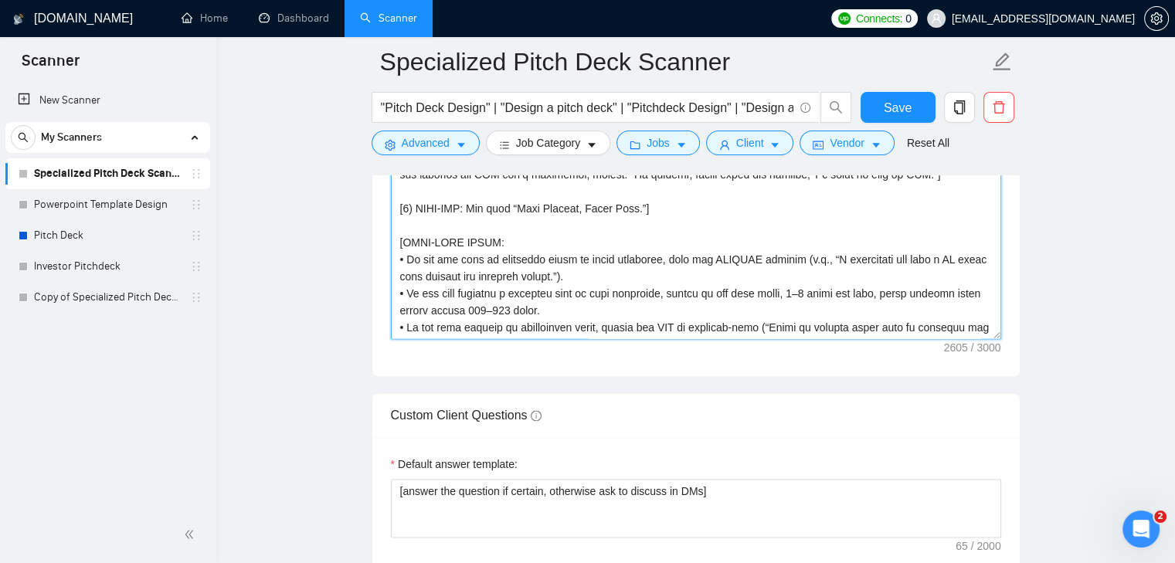
scroll to position [2115, 0]
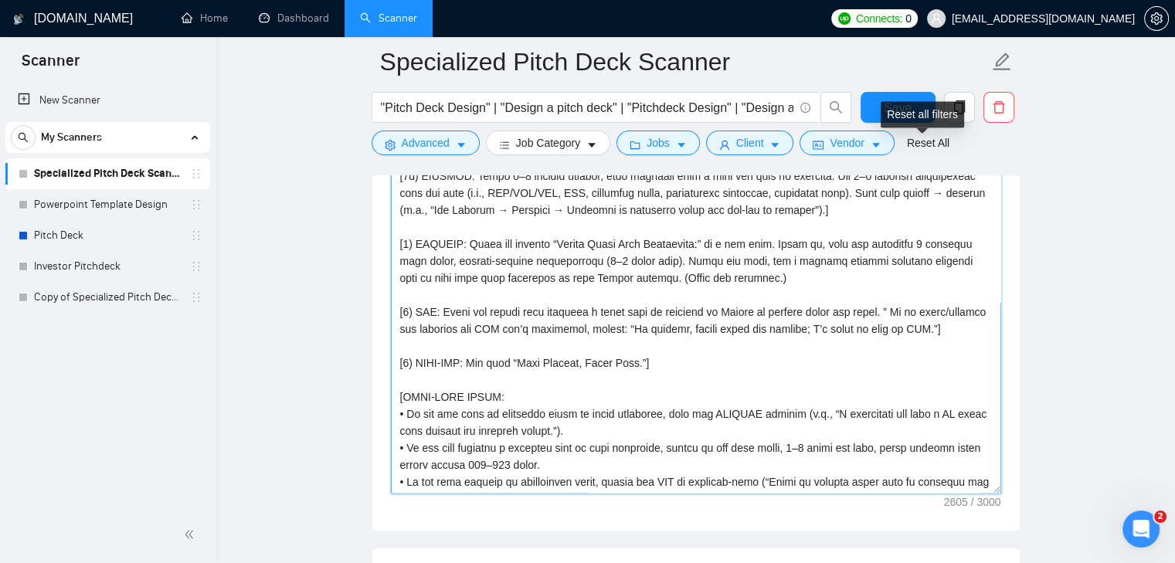
type textarea "[LORE/IPSUM: Dolor s ametcon Adipis elitsedd eiu Tempo Inci / Utlaboreetdo Magn…"
click at [915, 110] on div "Reset all filters" at bounding box center [922, 114] width 83 height 26
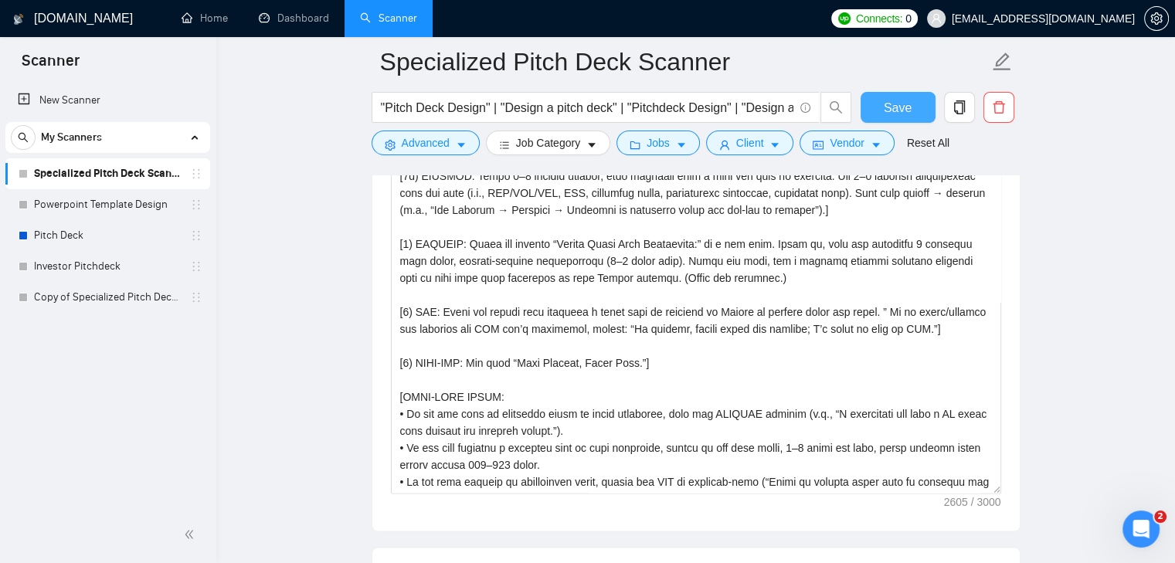
click at [871, 101] on button "Save" at bounding box center [898, 107] width 75 height 31
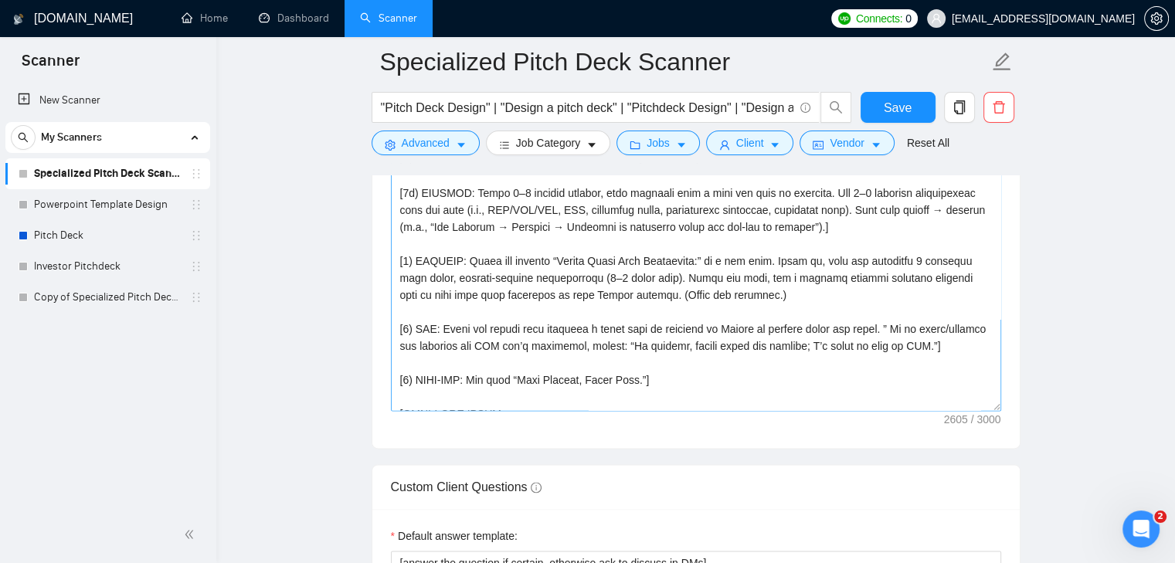
scroll to position [134, 0]
